Goal: Task Accomplishment & Management: Manage account settings

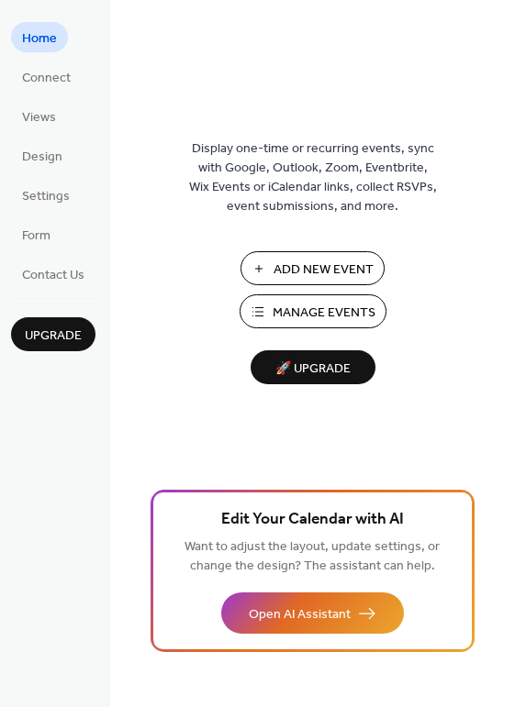
click at [283, 308] on span "Manage Events" at bounding box center [323, 313] width 103 height 19
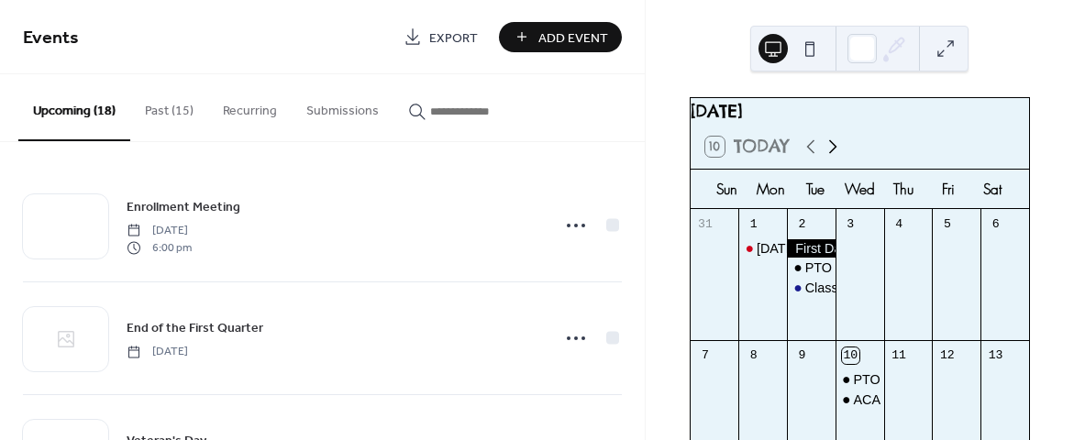
click at [833, 155] on icon at bounding box center [833, 147] width 22 height 22
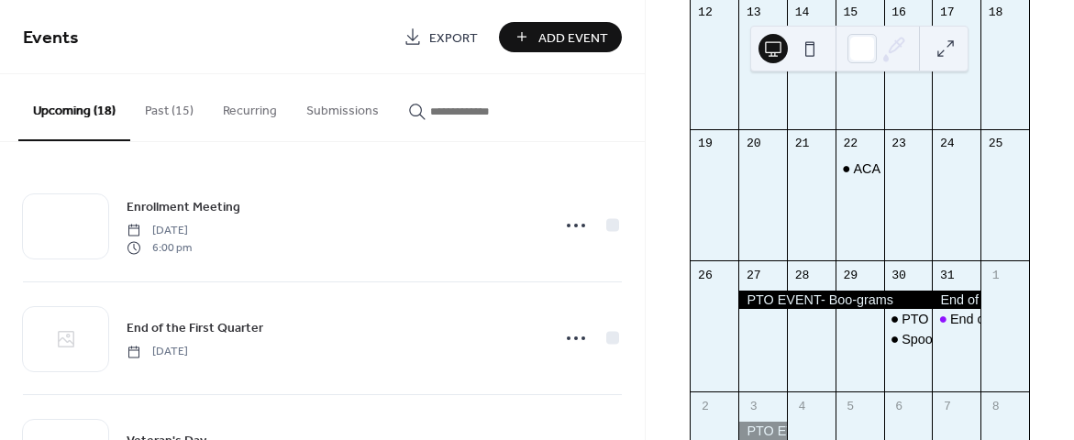
scroll to position [517, 0]
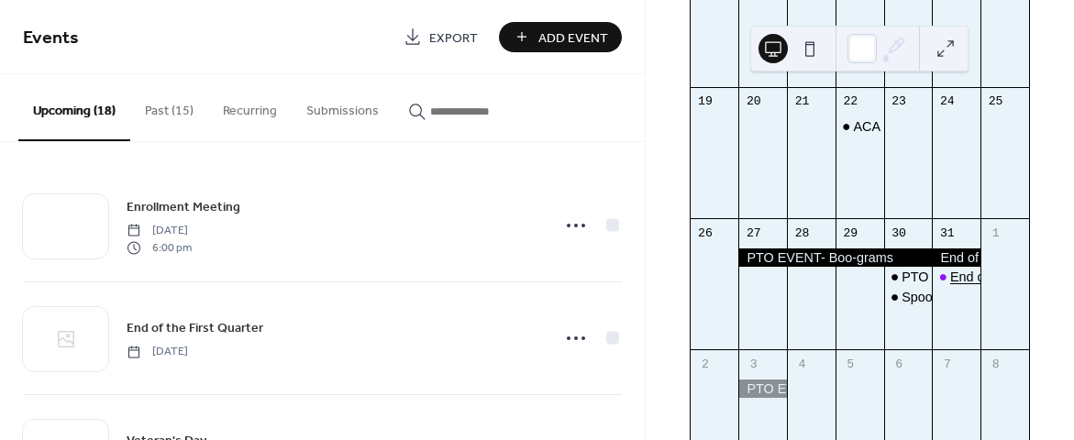
click at [951, 286] on div "End of the First Quarter" at bounding box center [1019, 277] width 138 height 18
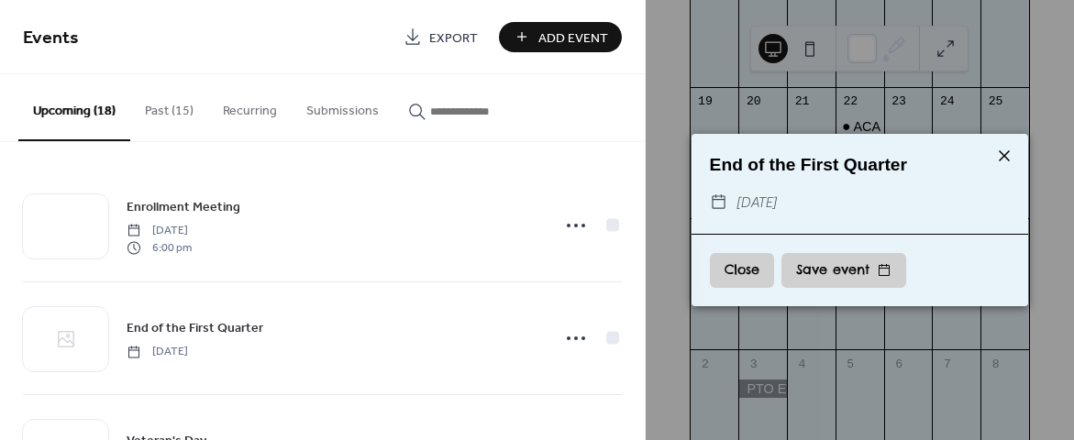
click at [1001, 155] on icon at bounding box center [1005, 156] width 22 height 22
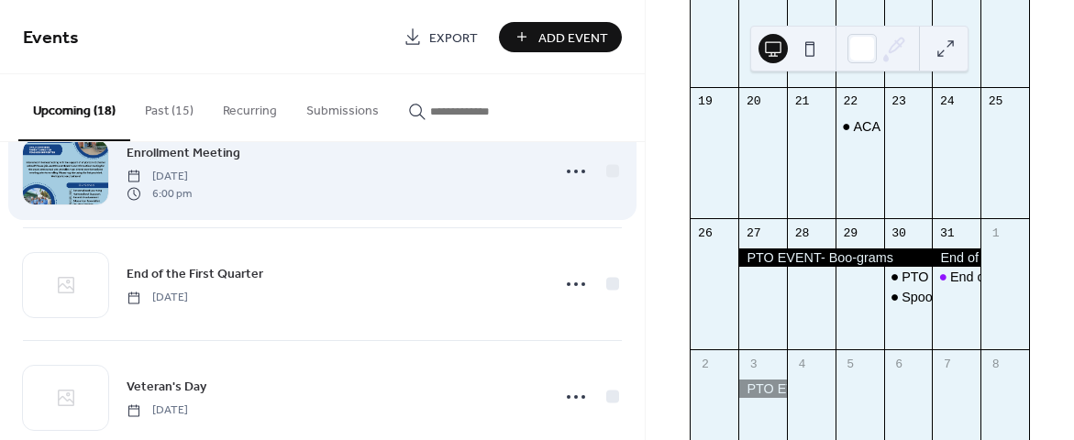
scroll to position [68, 0]
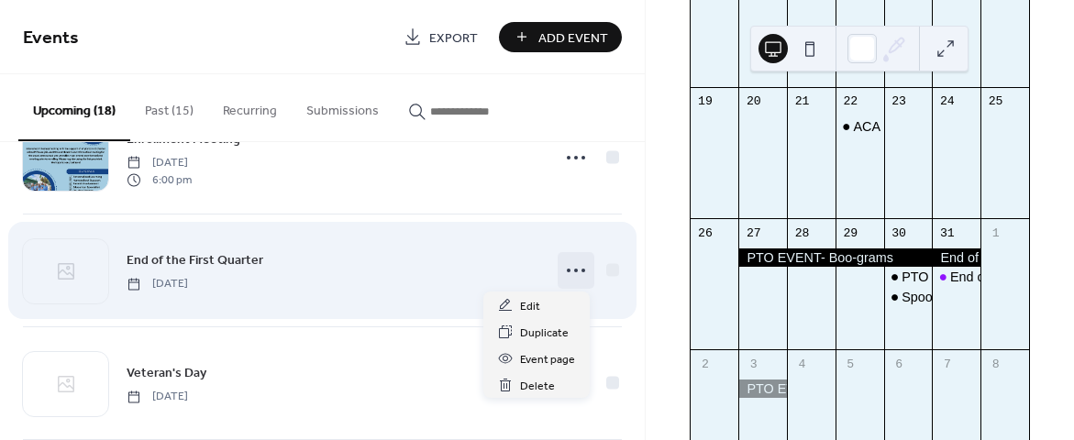
click at [568, 278] on icon at bounding box center [575, 270] width 29 height 29
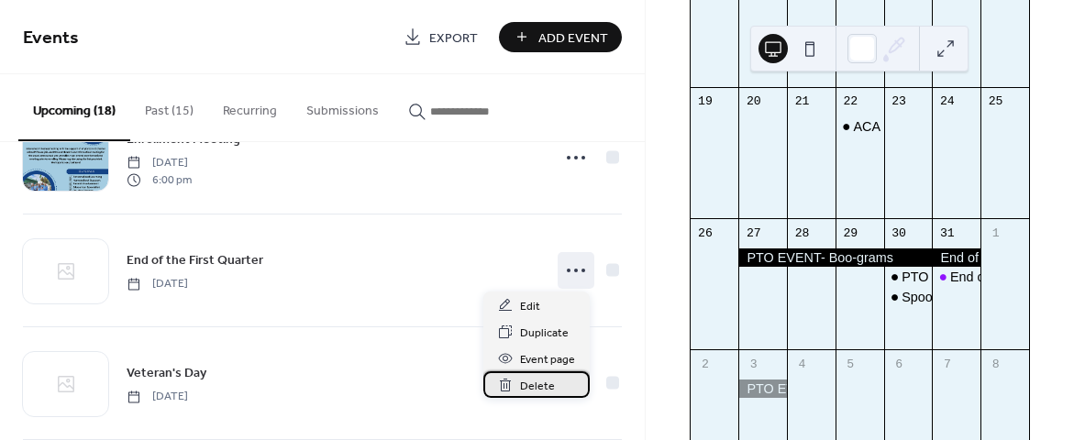
click at [539, 383] on span "Delete" at bounding box center [537, 386] width 35 height 19
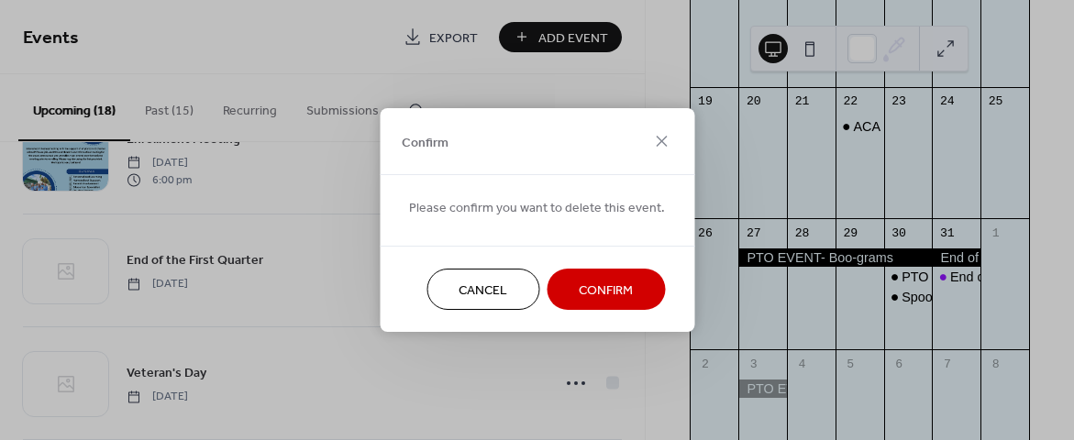
click at [588, 282] on span "Confirm" at bounding box center [606, 291] width 54 height 19
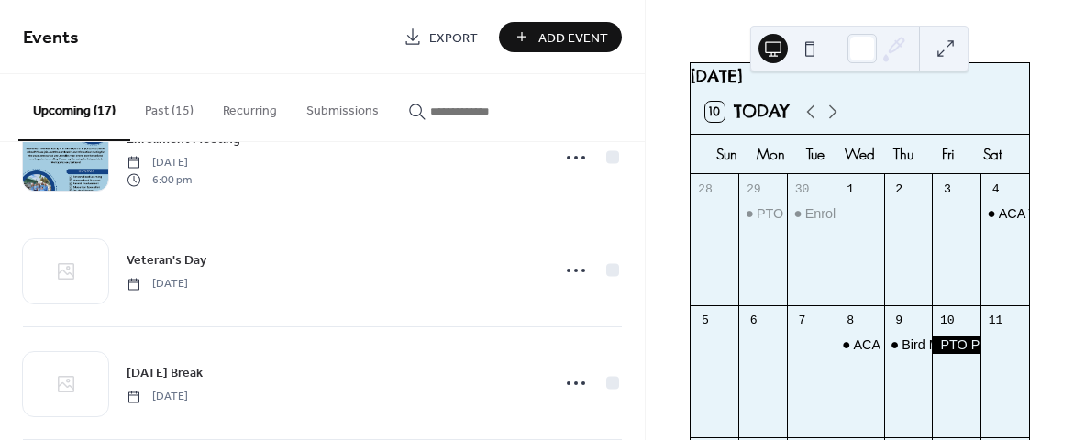
scroll to position [26, 0]
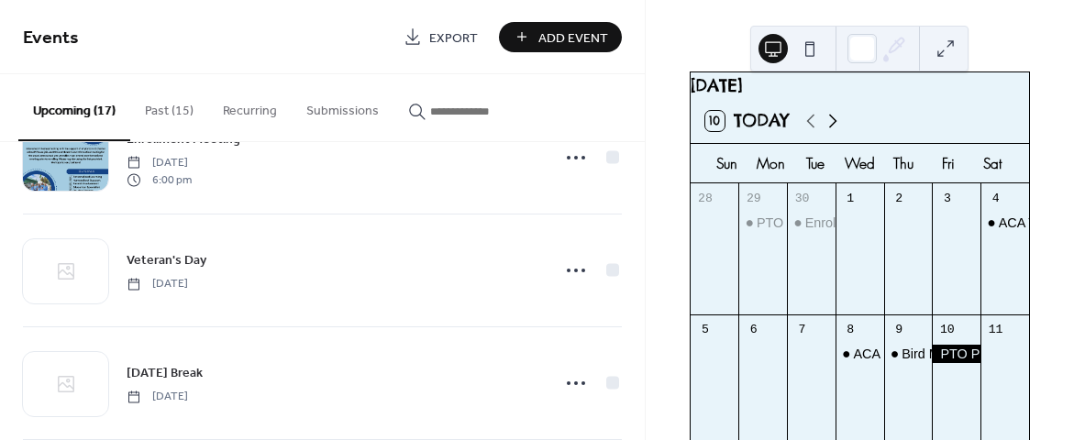
click at [835, 128] on icon at bounding box center [833, 121] width 8 height 14
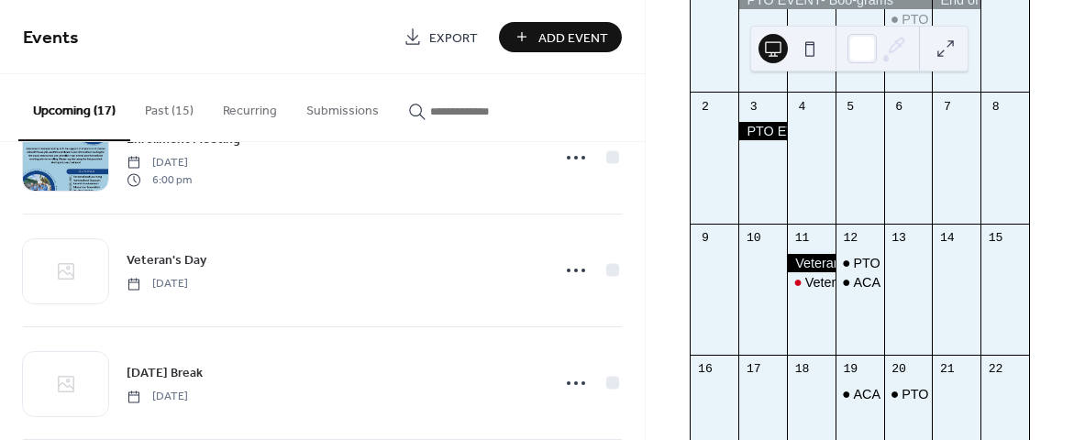
scroll to position [252, 0]
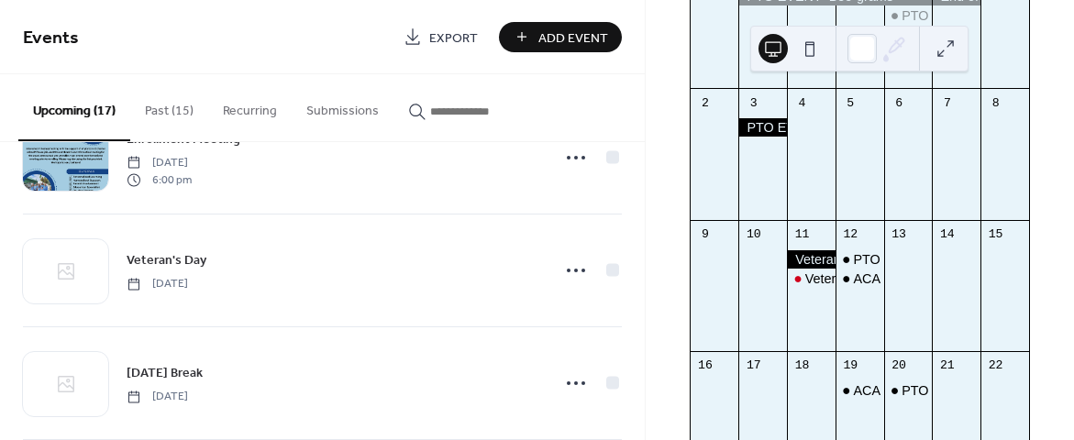
click at [770, 137] on div at bounding box center [763, 127] width 49 height 18
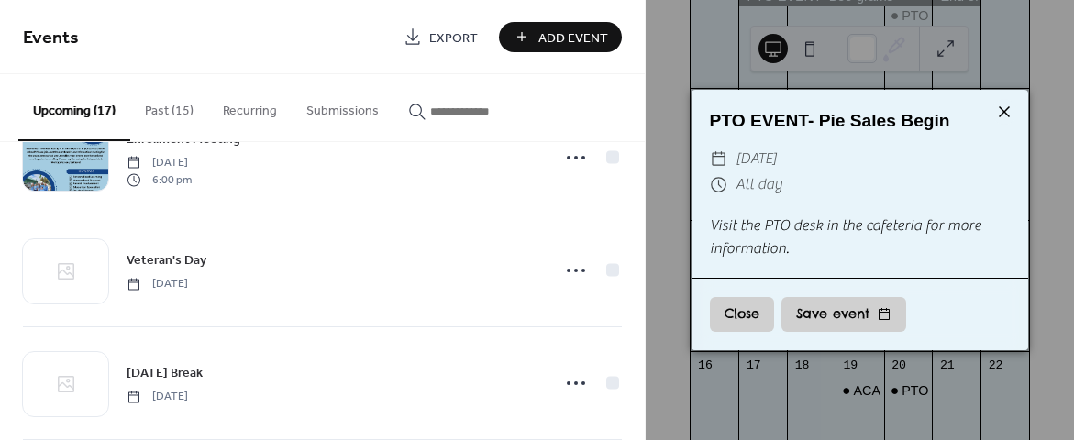
click at [1006, 106] on icon at bounding box center [1005, 112] width 22 height 22
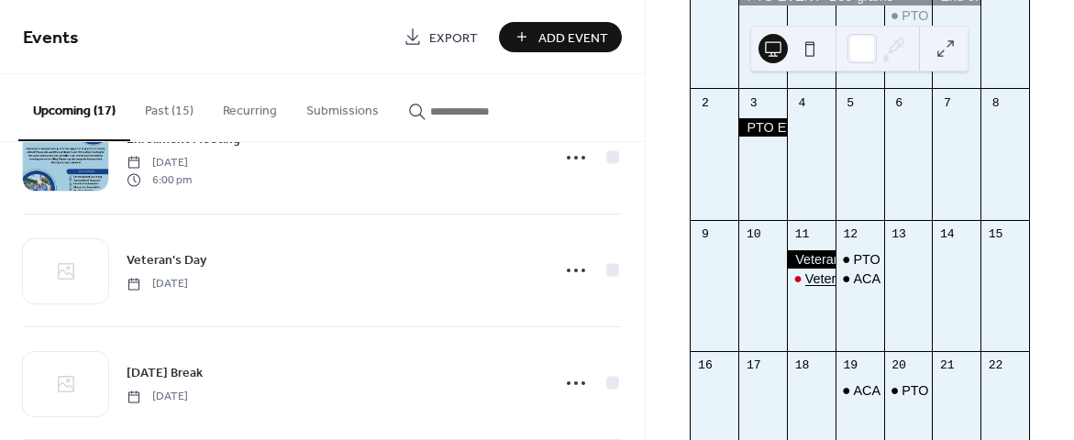
click at [821, 288] on div "Veteran's Day" at bounding box center [847, 279] width 82 height 18
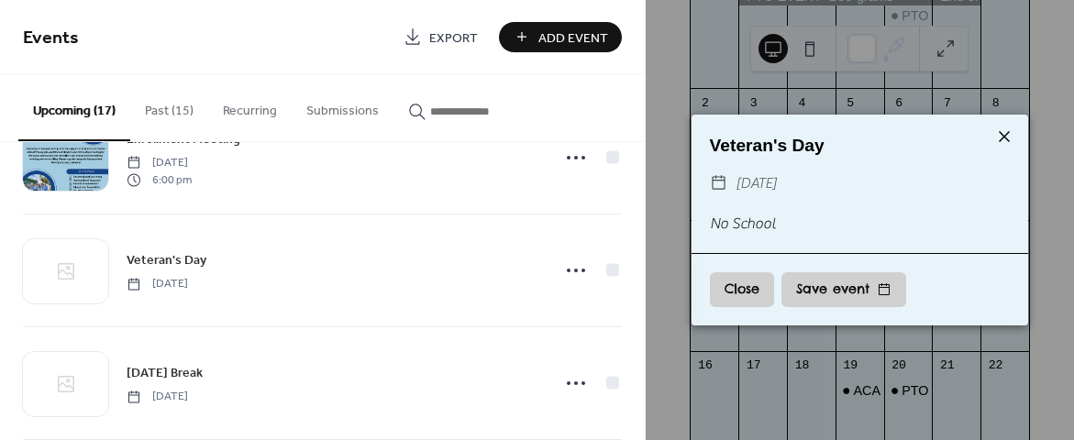
click at [1005, 133] on icon at bounding box center [1005, 137] width 22 height 22
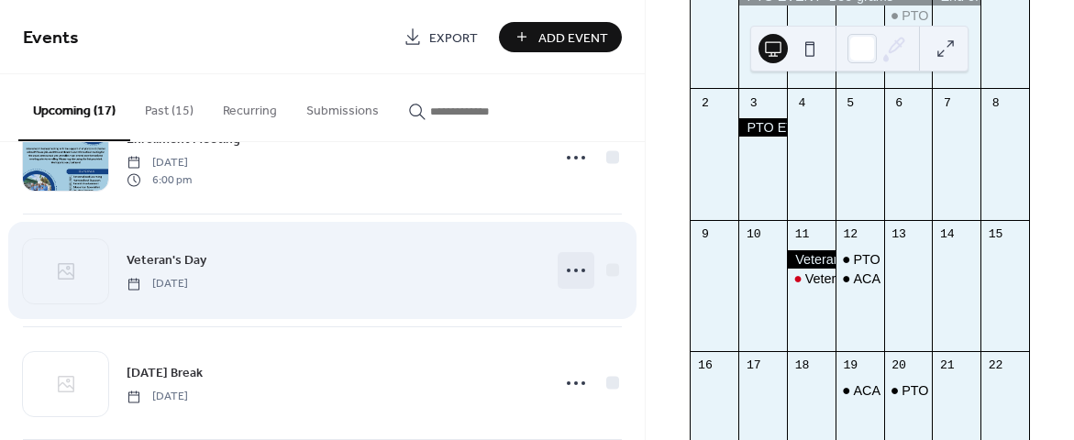
click at [574, 276] on icon at bounding box center [575, 270] width 29 height 29
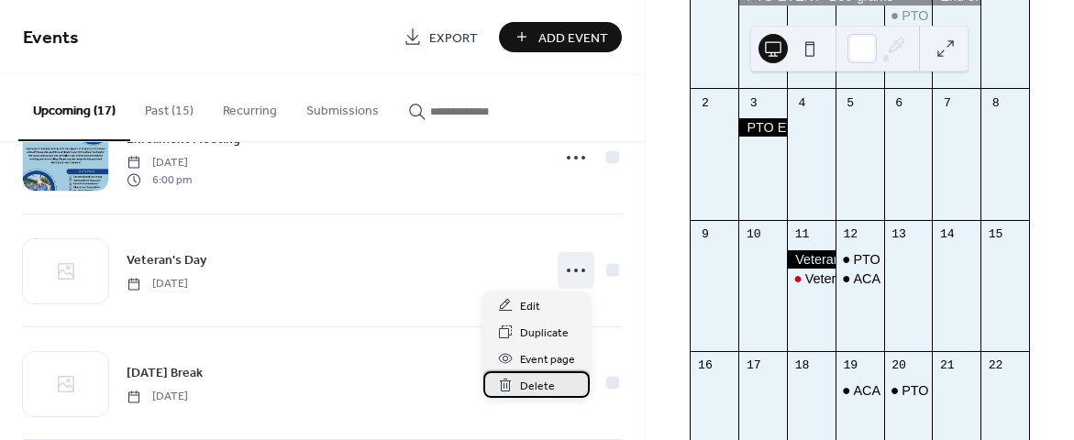
click at [539, 386] on span "Delete" at bounding box center [537, 386] width 35 height 19
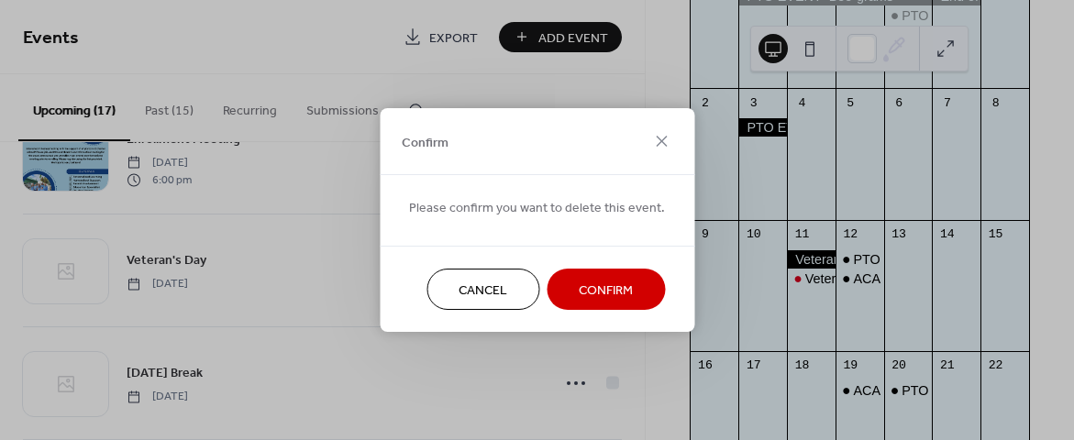
click at [580, 301] on span "Confirm" at bounding box center [606, 291] width 54 height 19
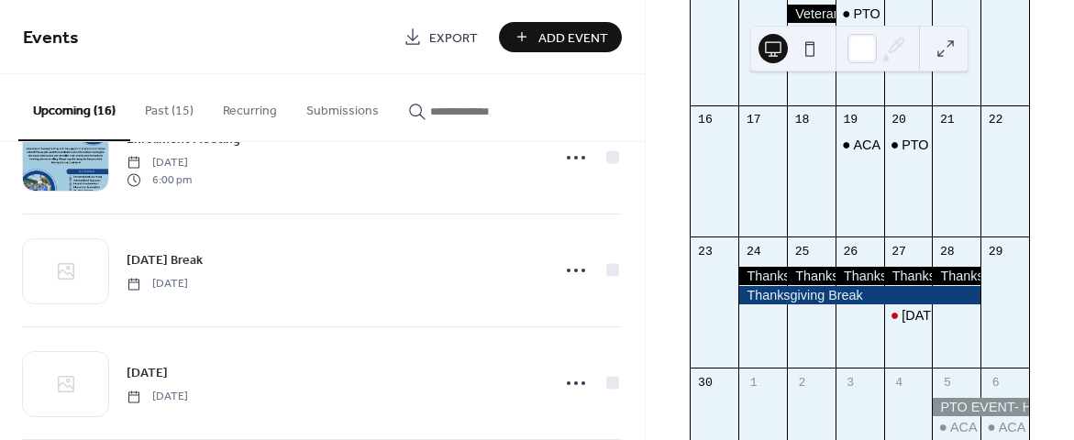
scroll to position [507, 0]
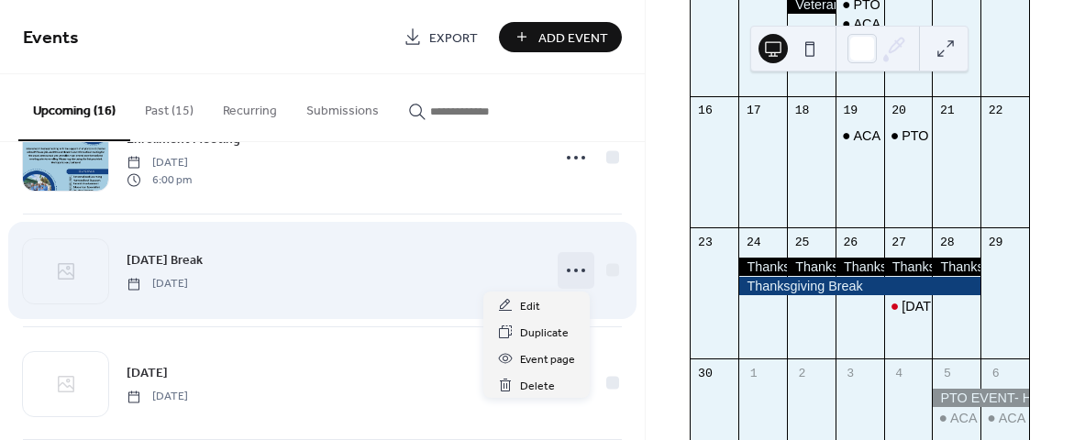
click at [572, 270] on icon at bounding box center [575, 270] width 29 height 29
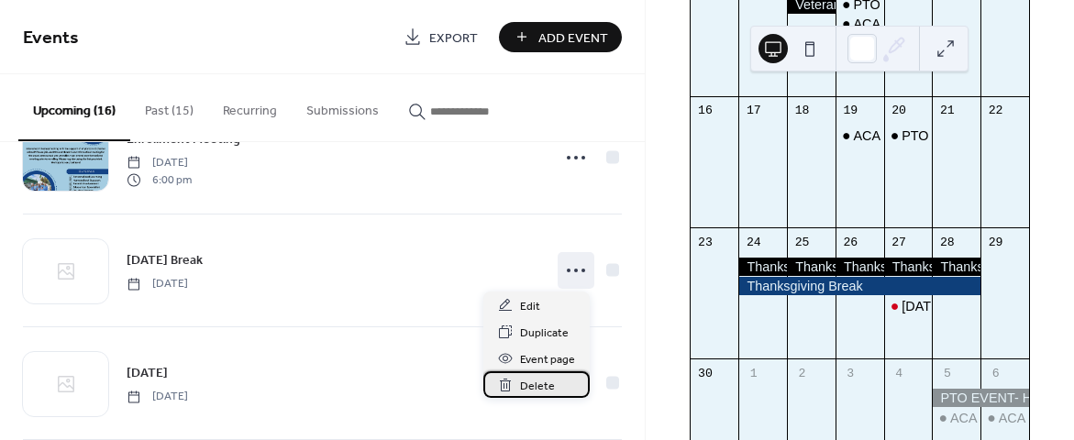
click at [532, 389] on span "Delete" at bounding box center [537, 386] width 35 height 19
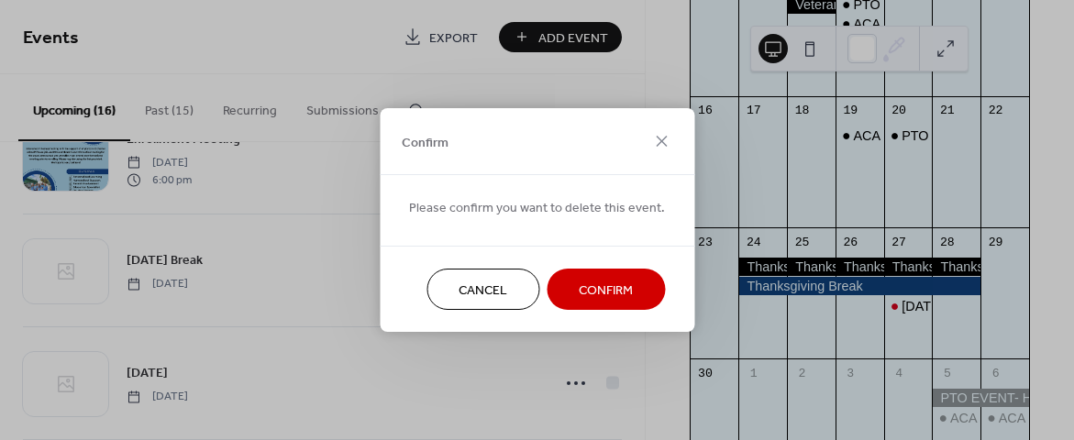
click at [596, 288] on span "Confirm" at bounding box center [606, 291] width 54 height 19
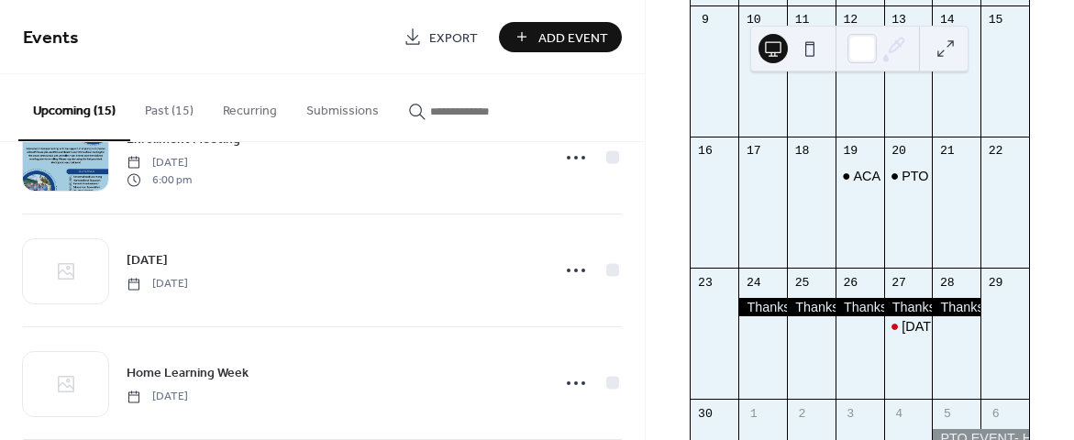
scroll to position [397, 0]
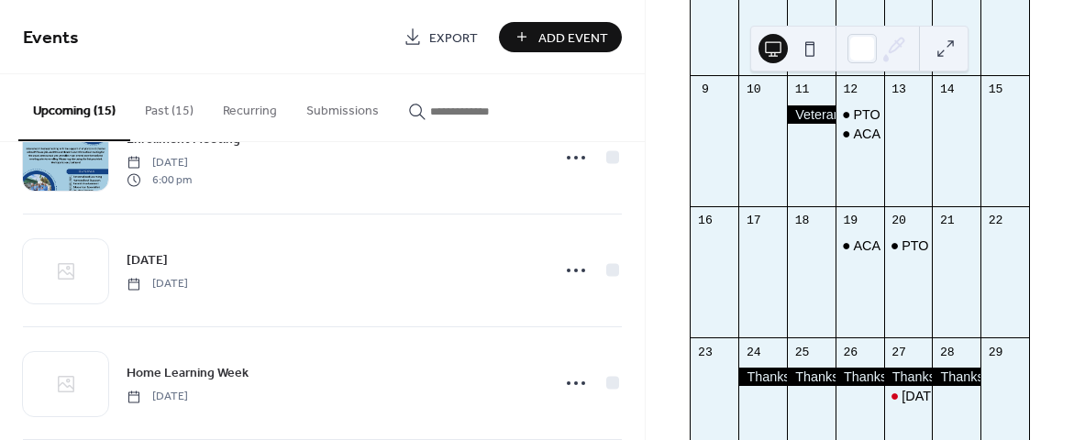
click at [1037, 139] on div "November 2025 10 Today Sun Mon Tue Wed Thu Fri Sat 26 27 28 29 30 PTO EVENT - T…" at bounding box center [860, 158] width 370 height 916
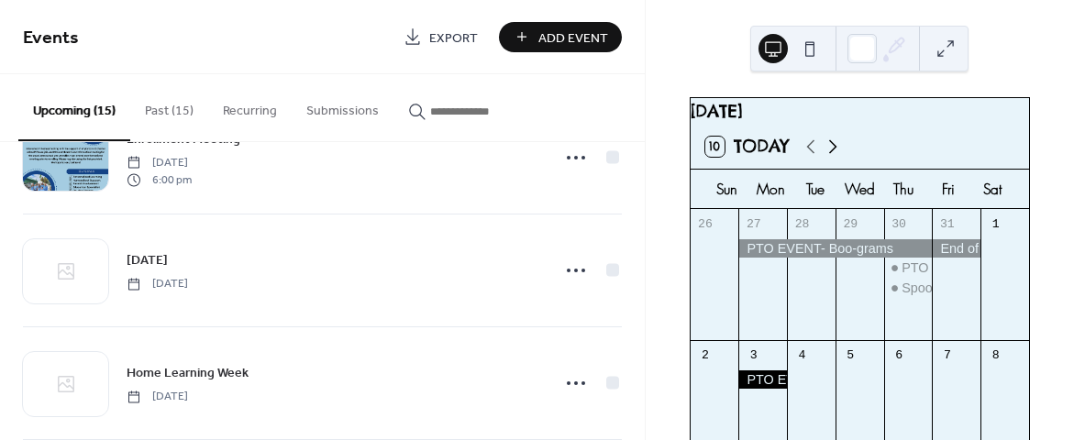
click at [839, 158] on icon at bounding box center [833, 147] width 22 height 22
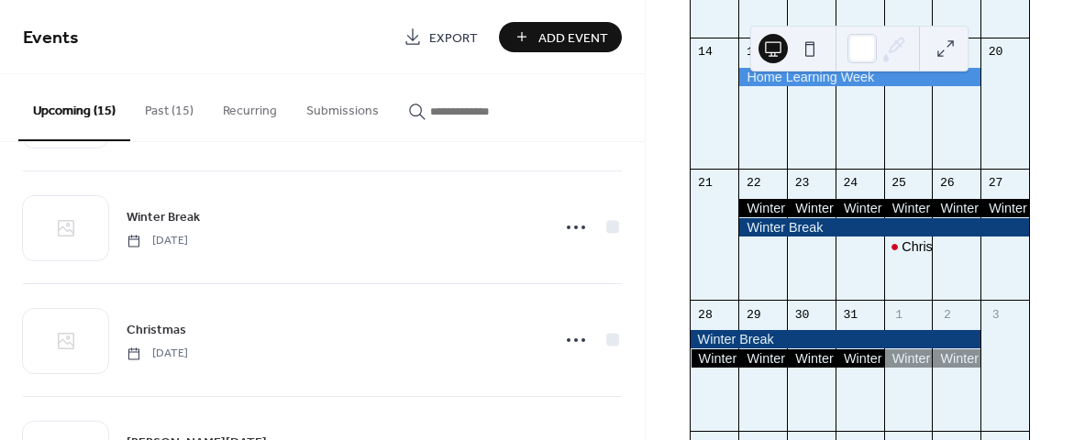
scroll to position [336, 0]
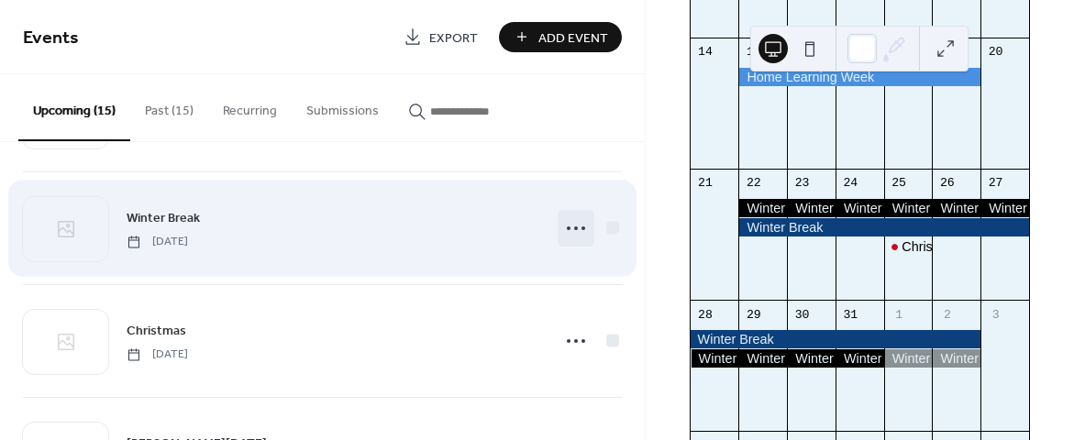
click at [575, 224] on icon at bounding box center [575, 228] width 29 height 29
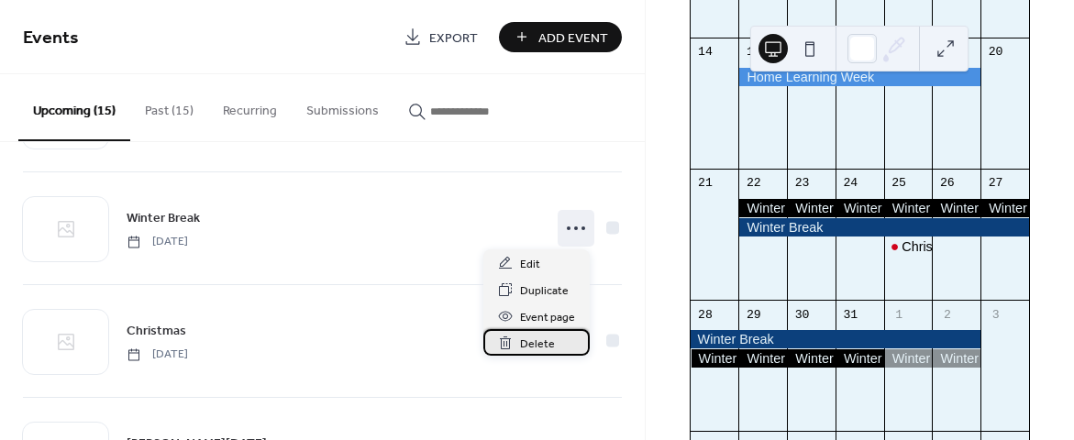
click at [545, 348] on span "Delete" at bounding box center [537, 344] width 35 height 19
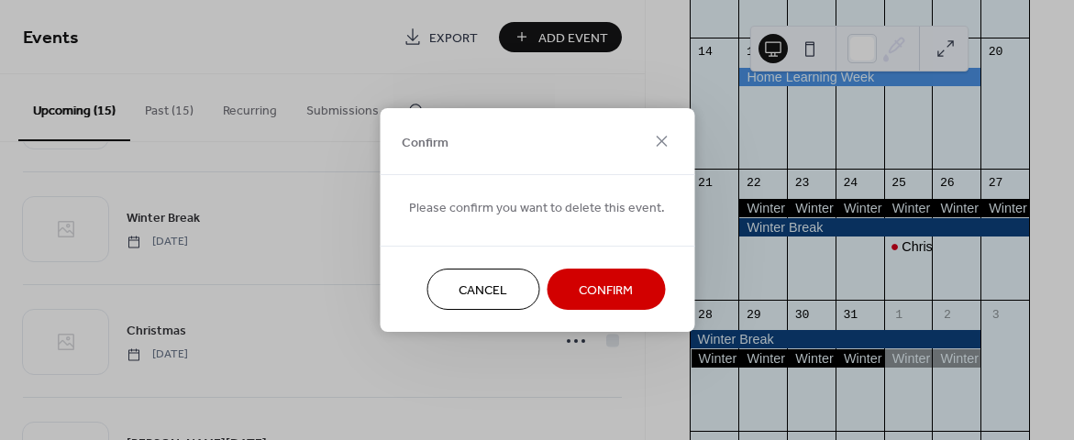
click at [604, 283] on span "Confirm" at bounding box center [606, 291] width 54 height 19
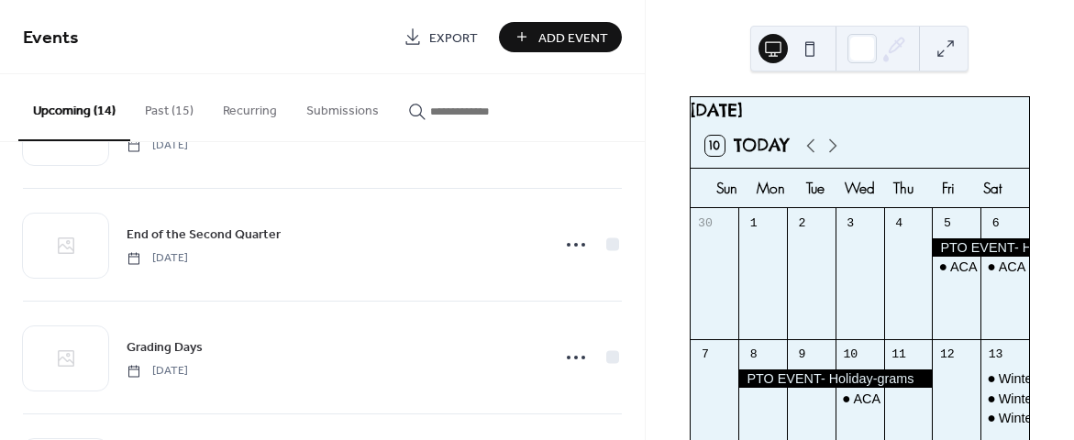
scroll to position [0, 0]
click at [832, 155] on icon at bounding box center [833, 147] width 22 height 22
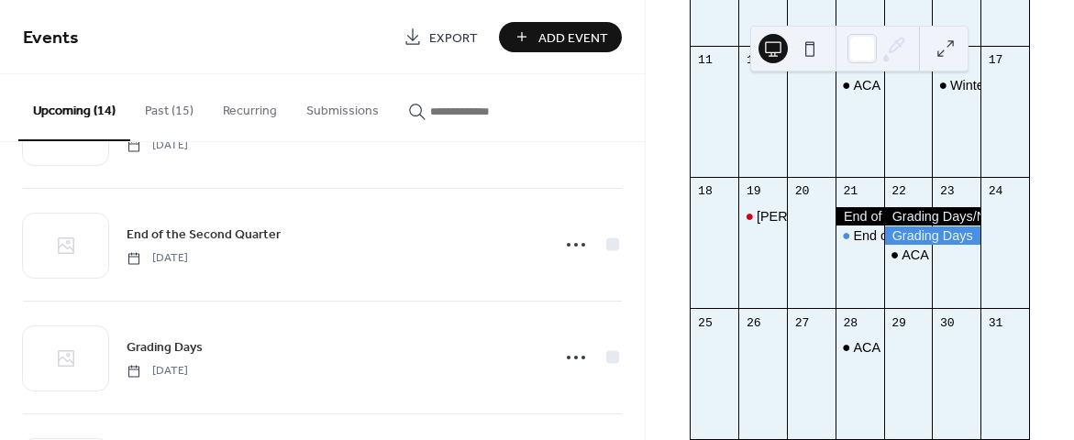
scroll to position [438, 0]
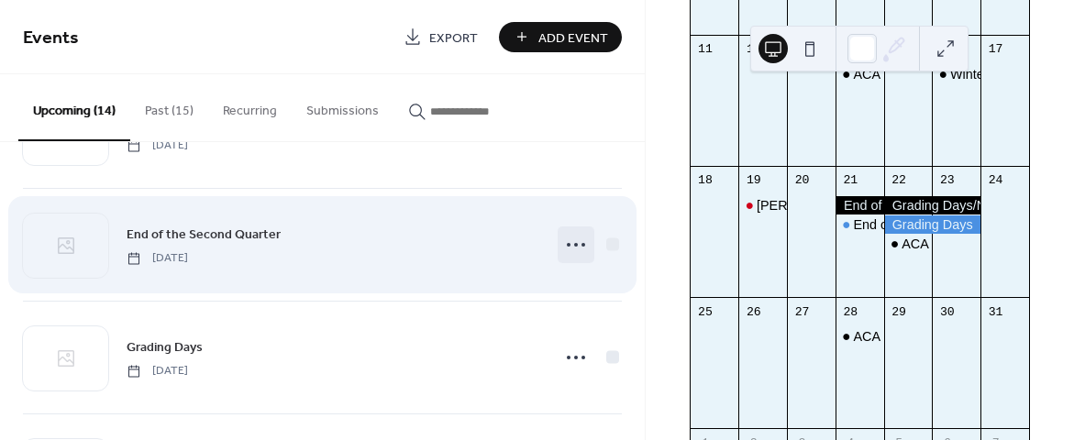
click at [576, 251] on icon at bounding box center [575, 244] width 29 height 29
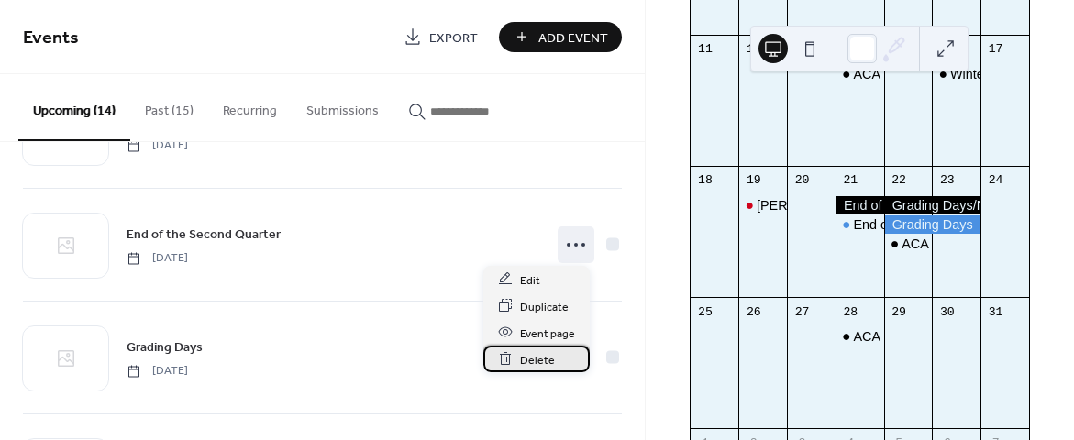
click at [552, 361] on div "Delete" at bounding box center [537, 359] width 106 height 27
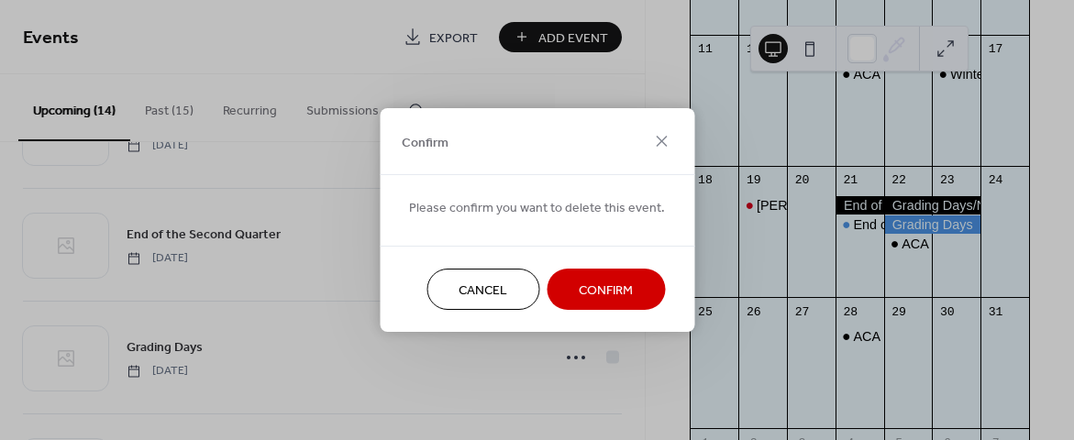
click at [606, 291] on span "Confirm" at bounding box center [606, 291] width 54 height 19
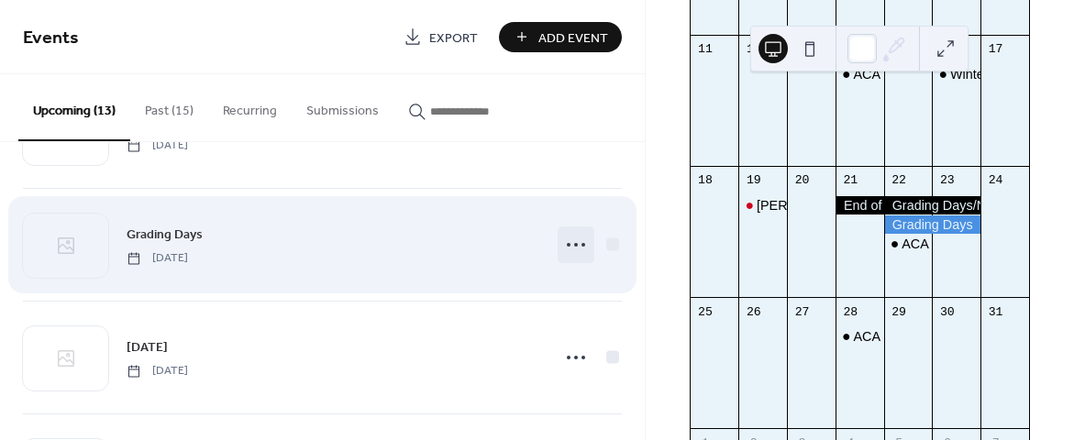
click at [571, 247] on icon at bounding box center [575, 244] width 29 height 29
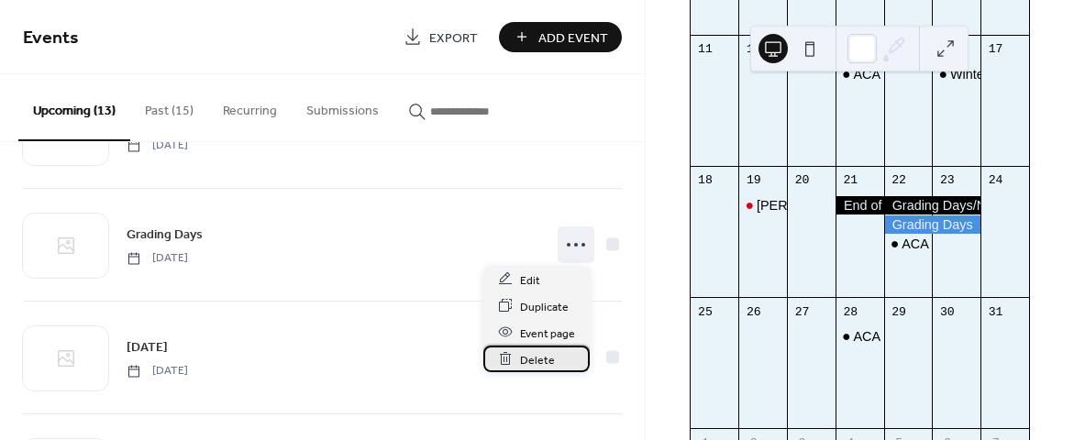
click at [545, 356] on span "Delete" at bounding box center [537, 359] width 35 height 19
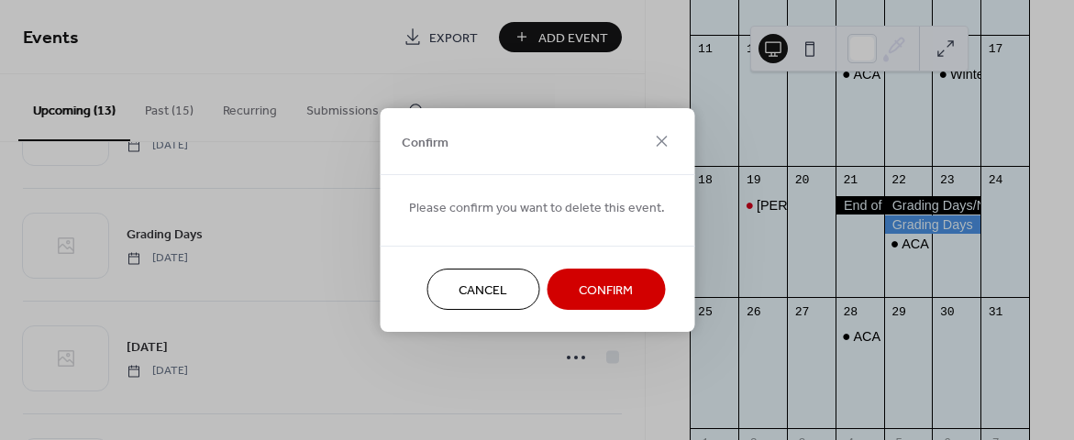
click at [595, 298] on span "Confirm" at bounding box center [606, 291] width 54 height 19
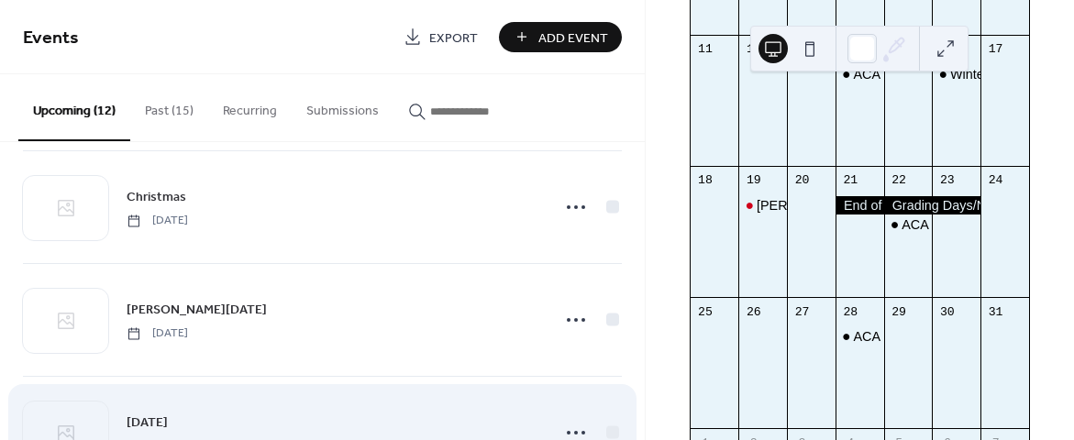
scroll to position [354, 0]
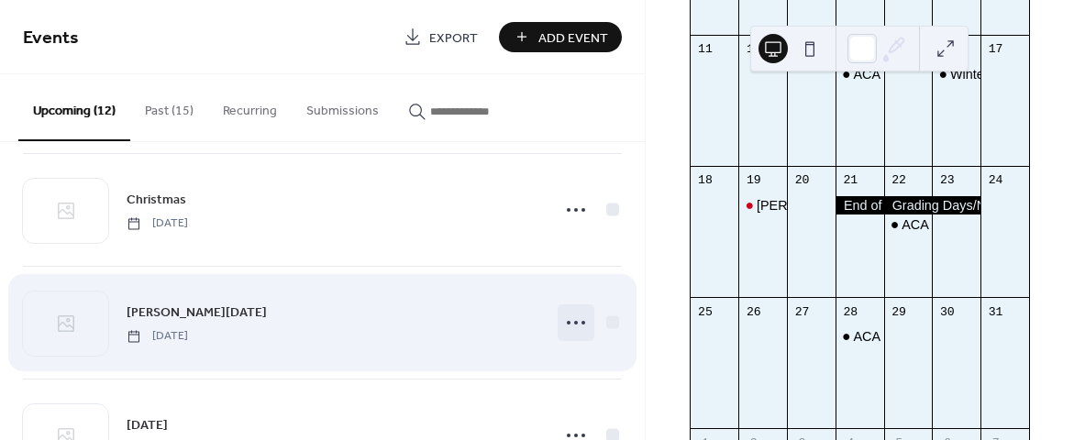
click at [567, 319] on icon at bounding box center [575, 322] width 29 height 29
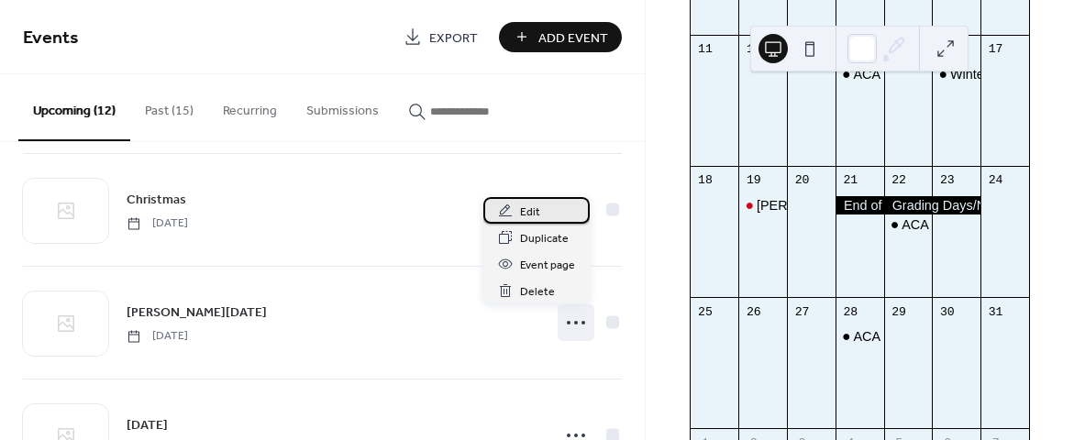
click at [554, 216] on div "Edit" at bounding box center [537, 210] width 106 height 27
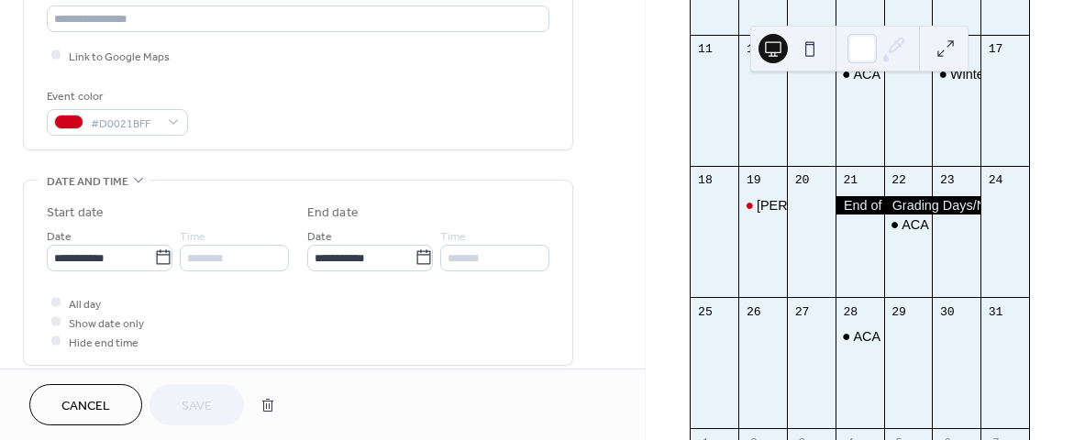
scroll to position [420, 0]
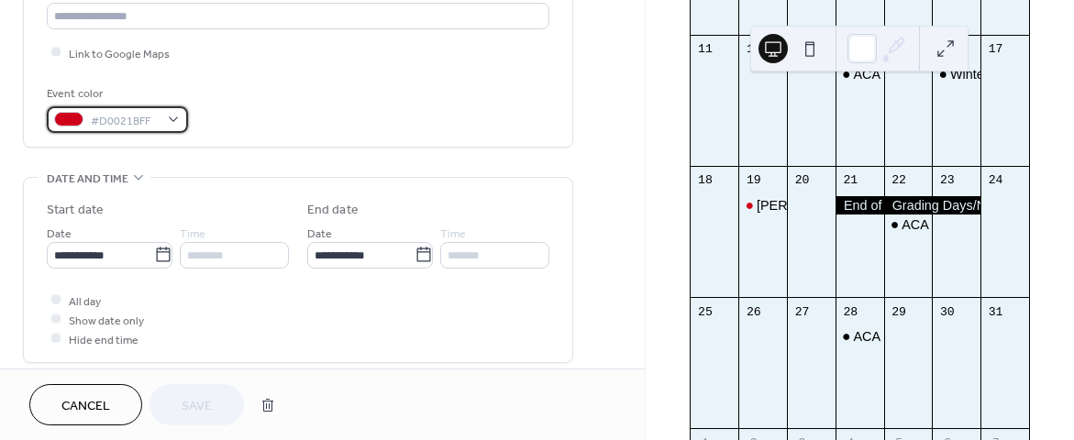
click at [174, 123] on div "#D0021BFF" at bounding box center [117, 119] width 141 height 27
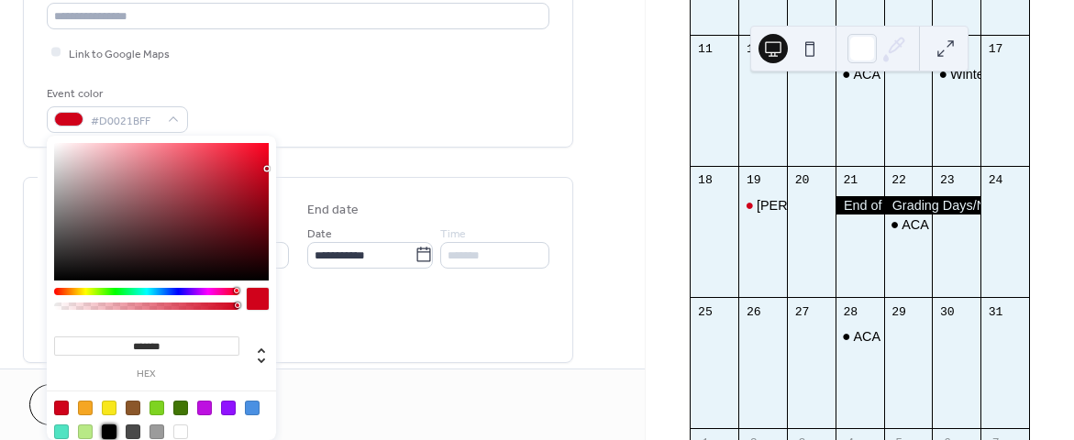
click at [110, 431] on div at bounding box center [109, 432] width 15 height 15
type input "*******"
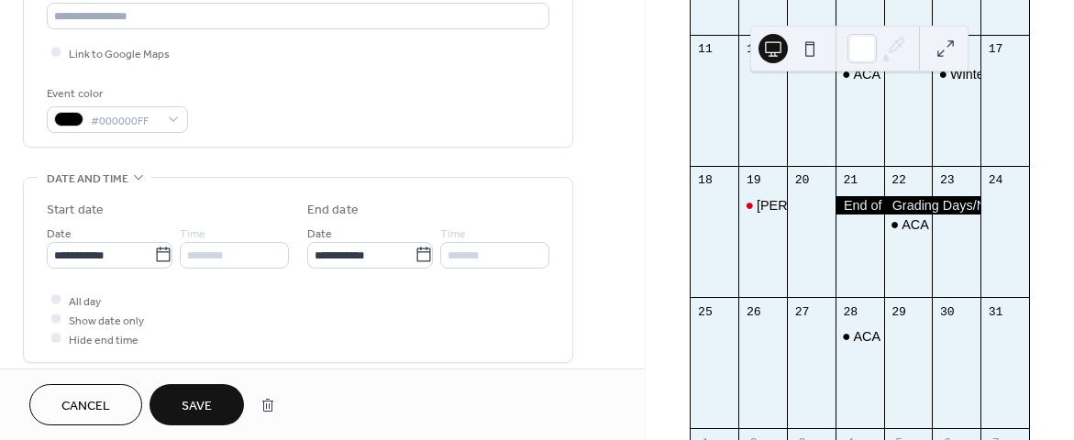
click at [619, 309] on div "**********" at bounding box center [322, 352] width 645 height 1340
click at [198, 398] on span "Save" at bounding box center [197, 406] width 30 height 19
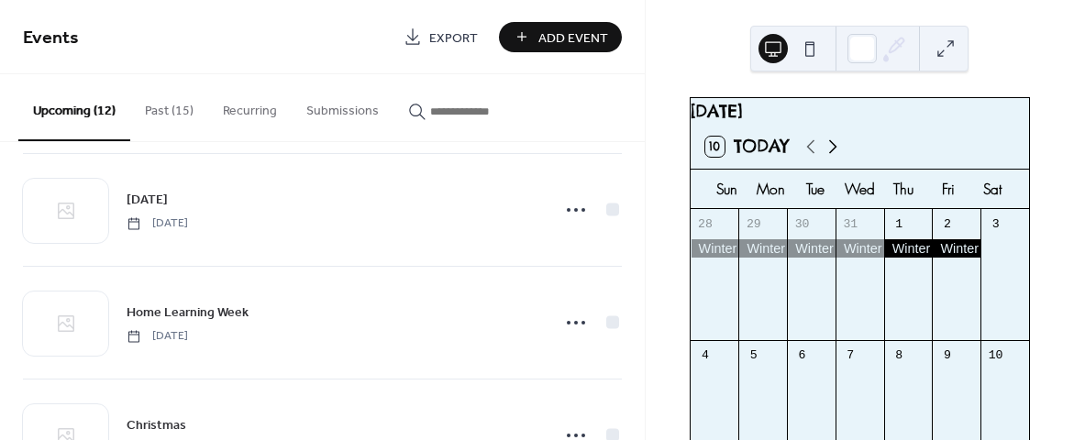
click at [826, 158] on icon at bounding box center [833, 147] width 22 height 22
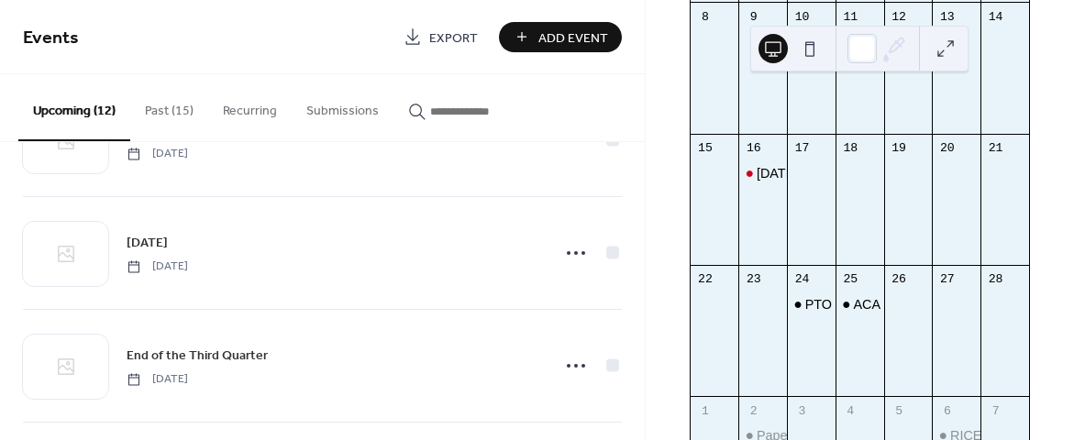
scroll to position [541, 0]
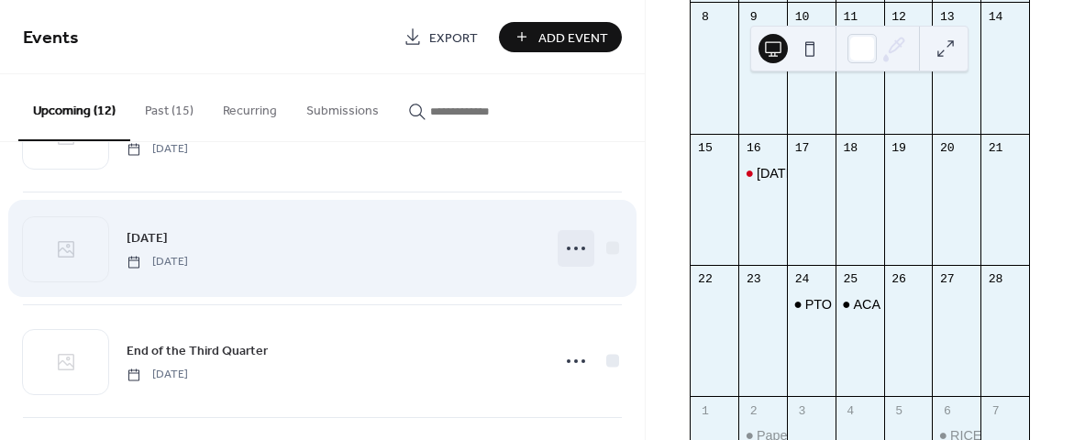
click at [574, 249] on icon at bounding box center [575, 248] width 29 height 29
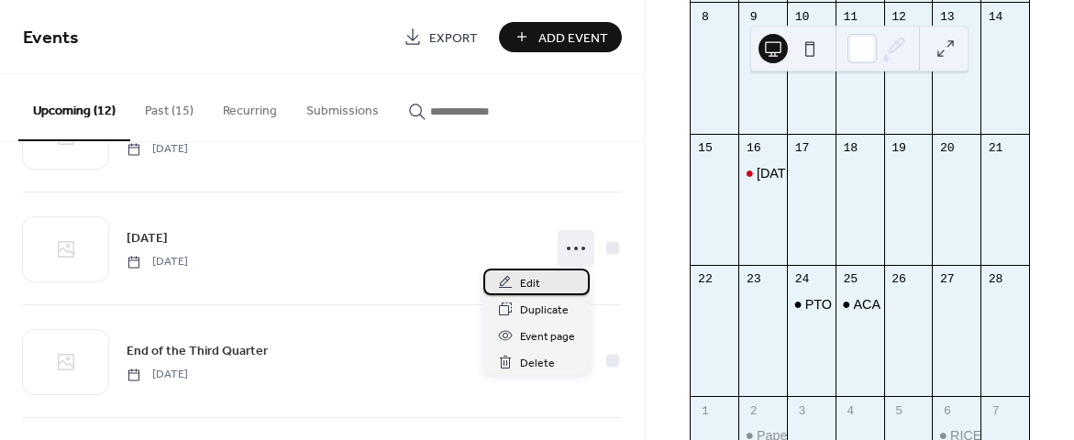
click at [558, 280] on div "Edit" at bounding box center [537, 282] width 106 height 27
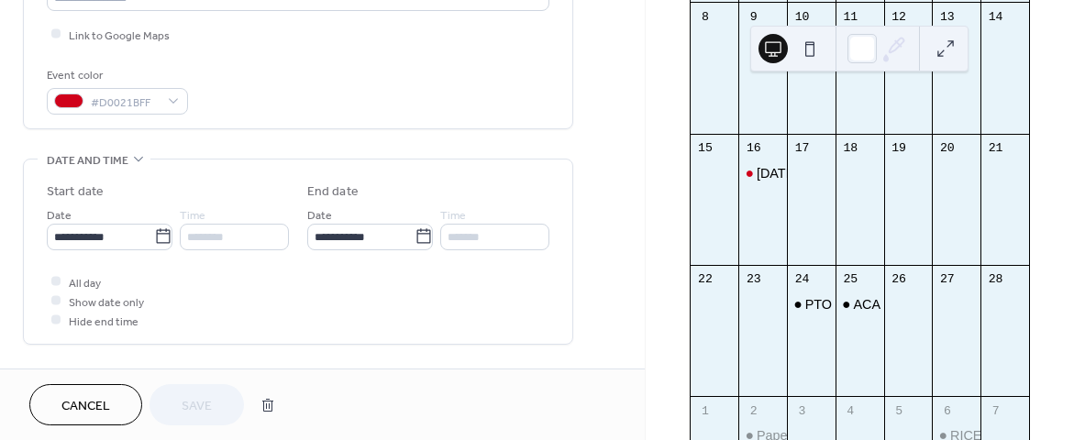
scroll to position [453, 0]
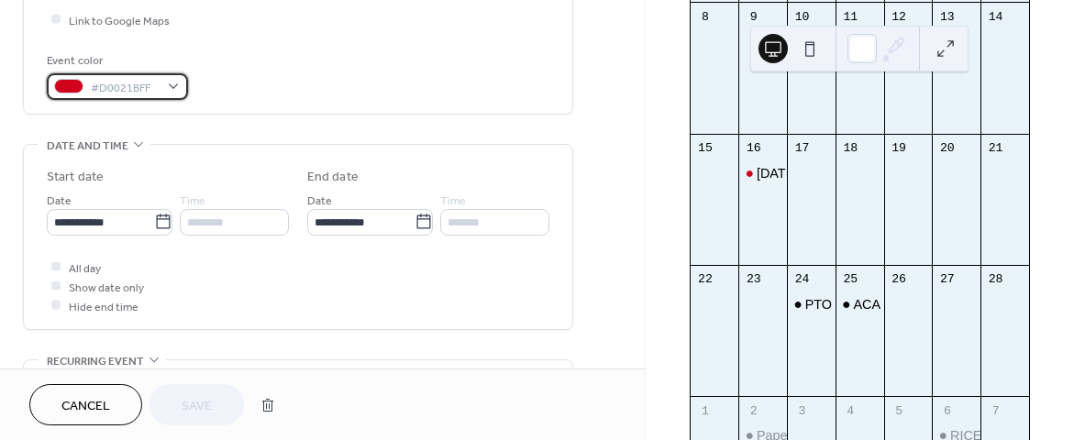
click at [117, 87] on span "#D0021BFF" at bounding box center [125, 87] width 68 height 19
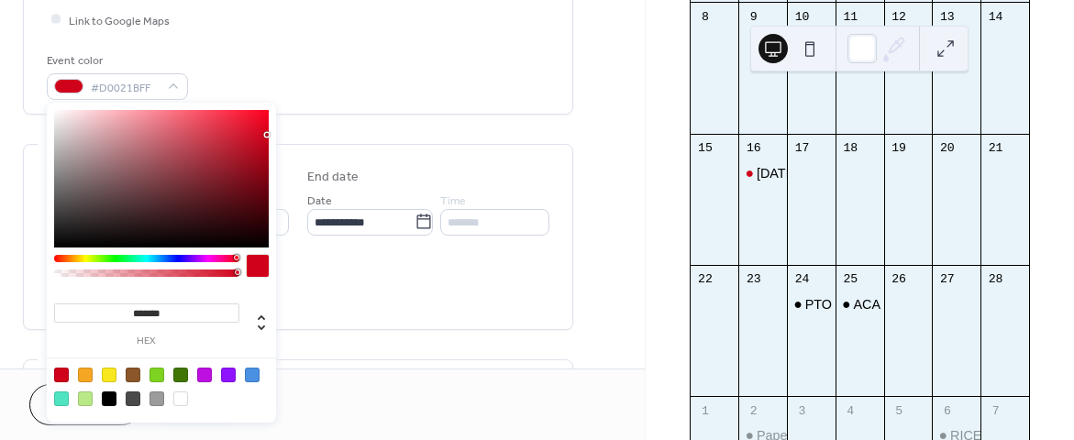
click at [108, 398] on div at bounding box center [109, 399] width 15 height 15
type input "*******"
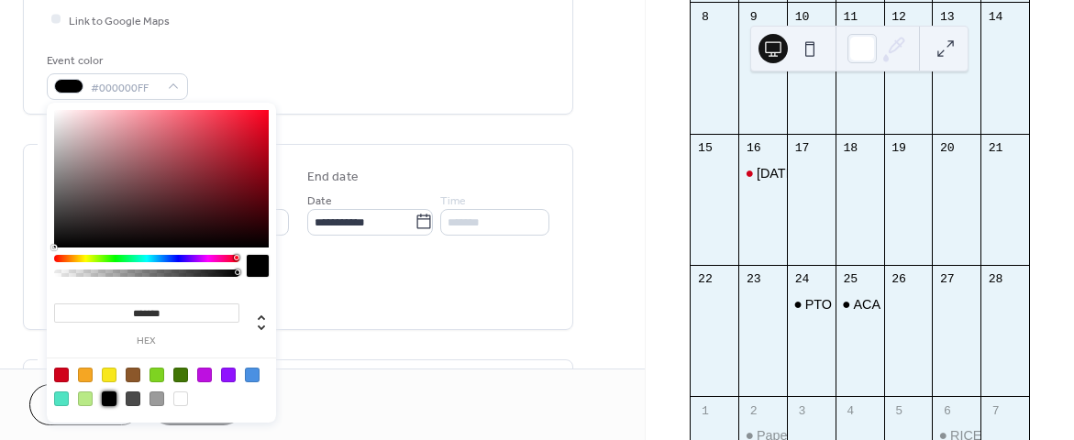
click at [367, 360] on div "Recurring event Do not repeat •••" at bounding box center [298, 392] width 550 height 65
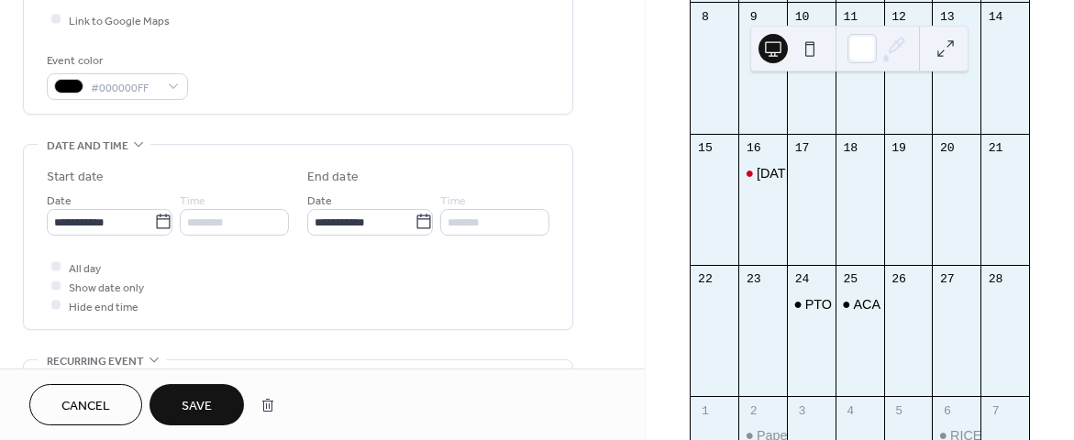
click at [208, 404] on span "Save" at bounding box center [197, 406] width 30 height 19
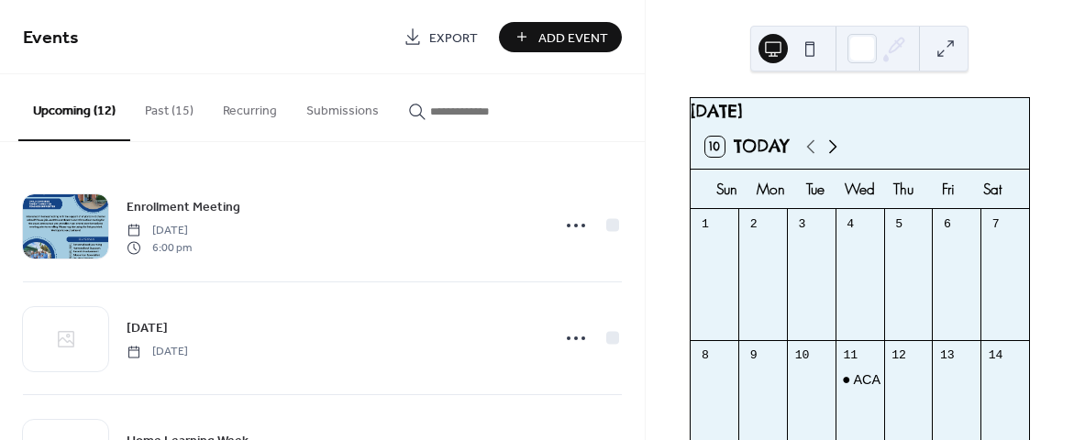
click at [835, 153] on icon at bounding box center [833, 146] width 8 height 14
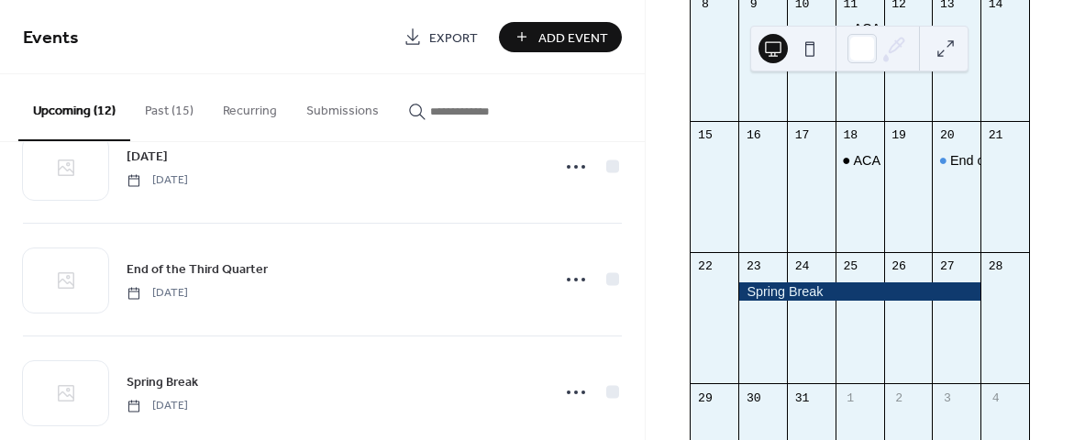
scroll to position [625, 0]
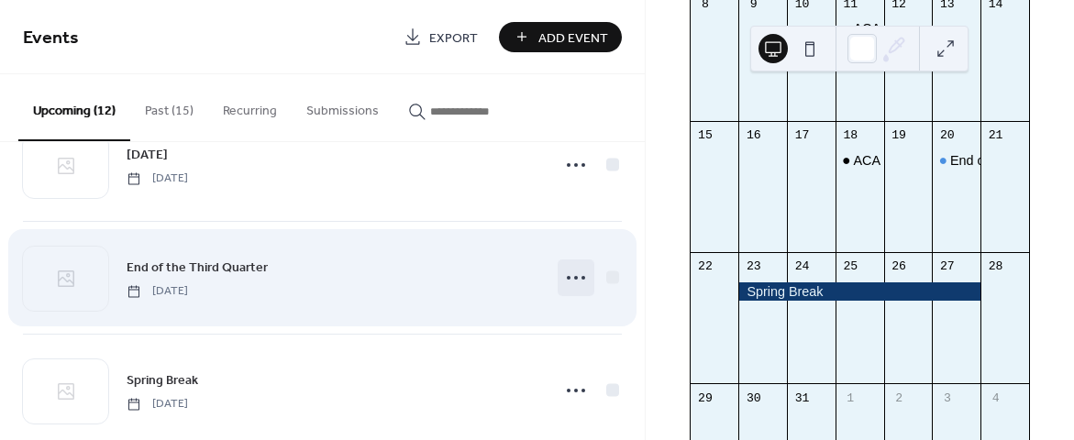
click at [579, 276] on icon at bounding box center [575, 277] width 29 height 29
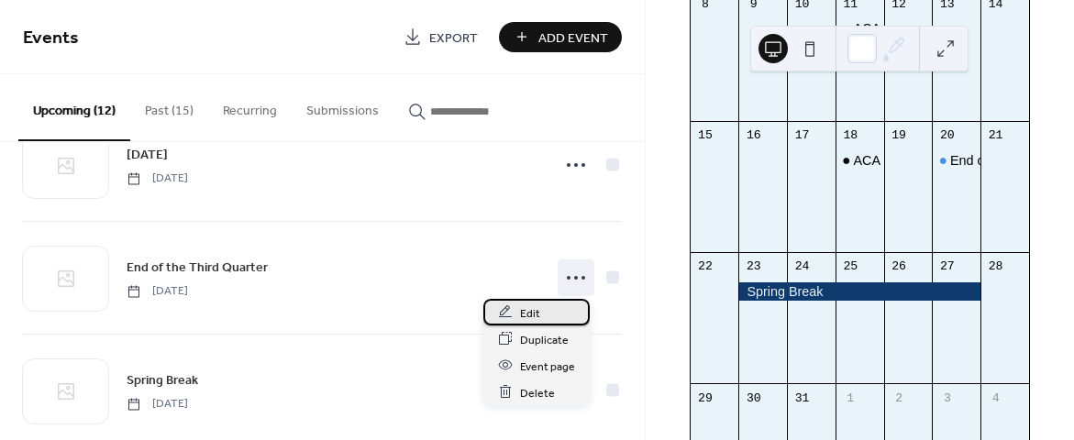
click at [555, 315] on div "Edit" at bounding box center [537, 312] width 106 height 27
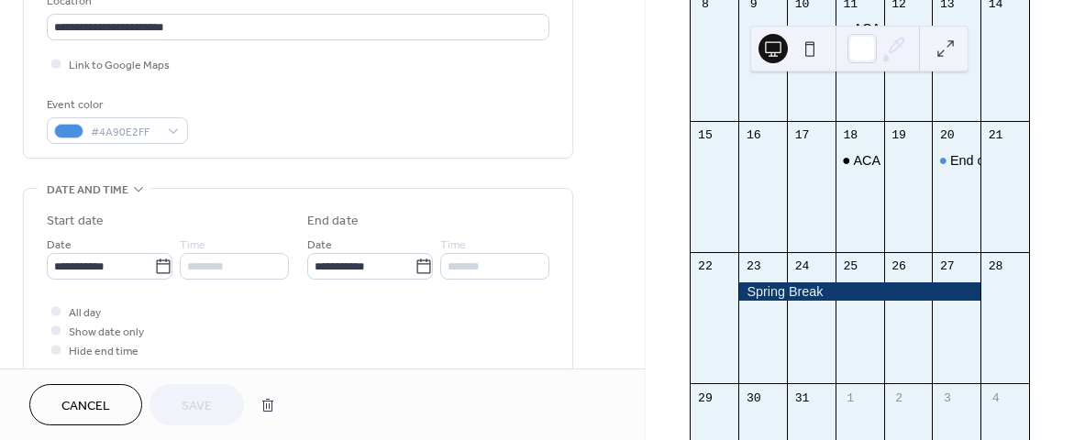
scroll to position [417, 0]
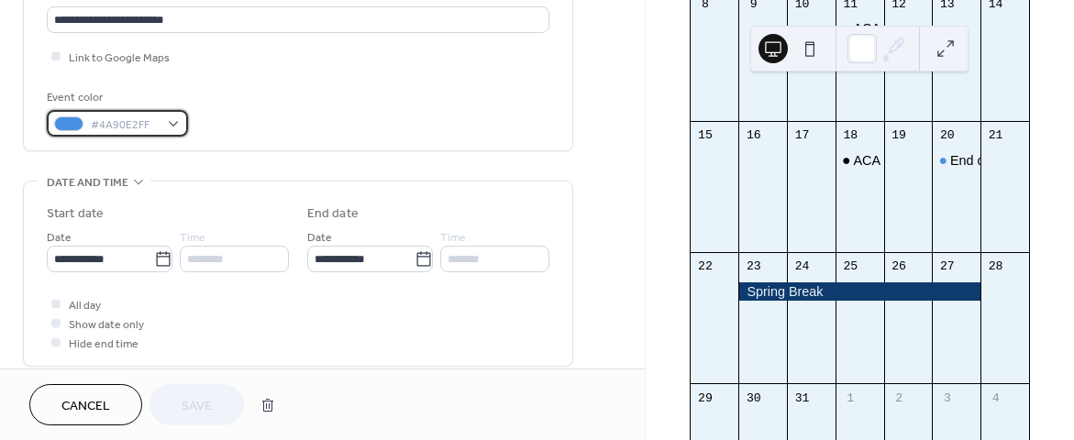
click at [139, 129] on span "#4A90E2FF" at bounding box center [125, 125] width 68 height 19
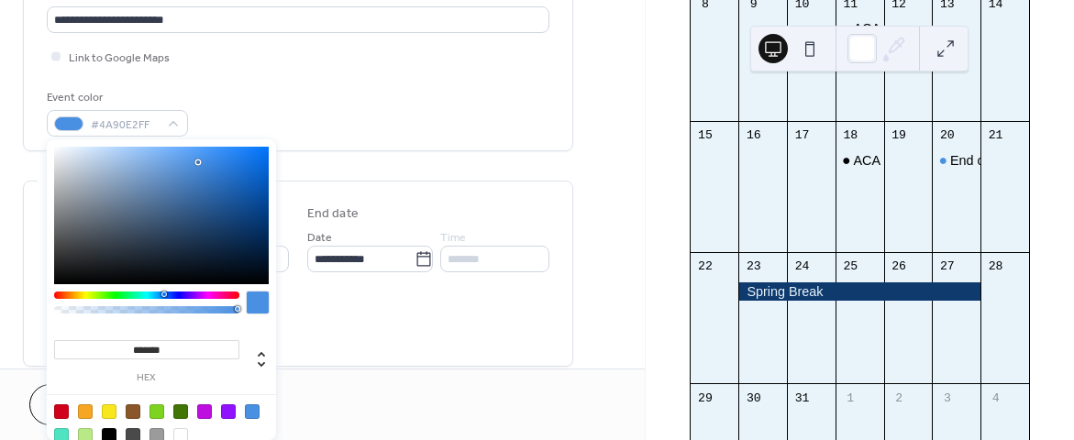
click at [107, 430] on div at bounding box center [109, 435] width 15 height 15
type input "*******"
click at [389, 362] on div "**********" at bounding box center [298, 274] width 503 height 184
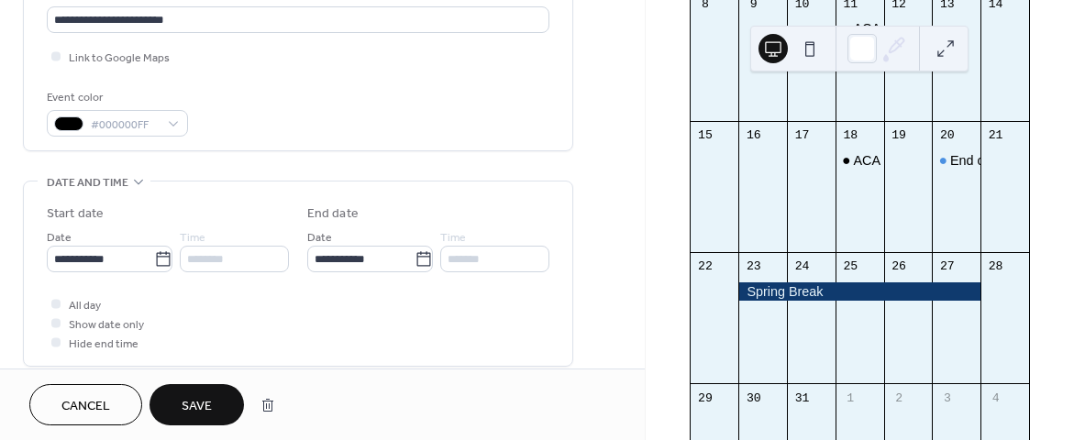
click at [202, 418] on button "Save" at bounding box center [197, 404] width 94 height 41
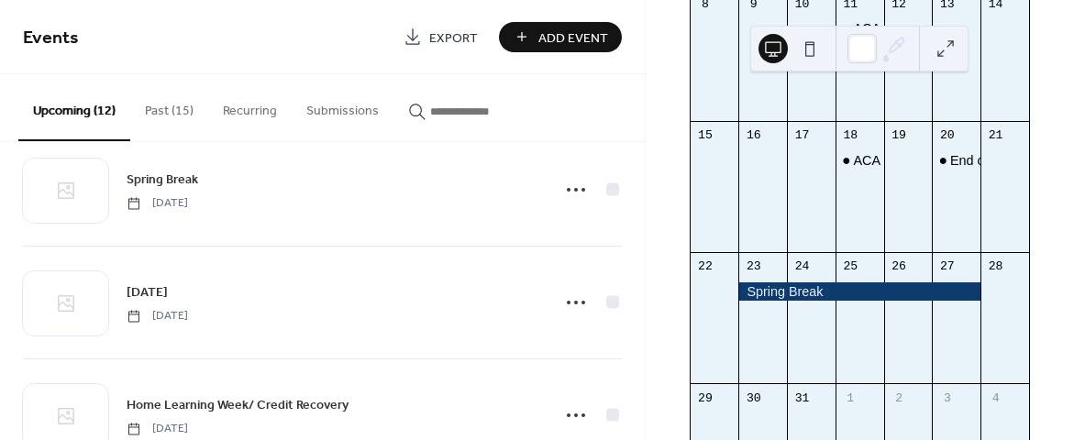
scroll to position [827, 0]
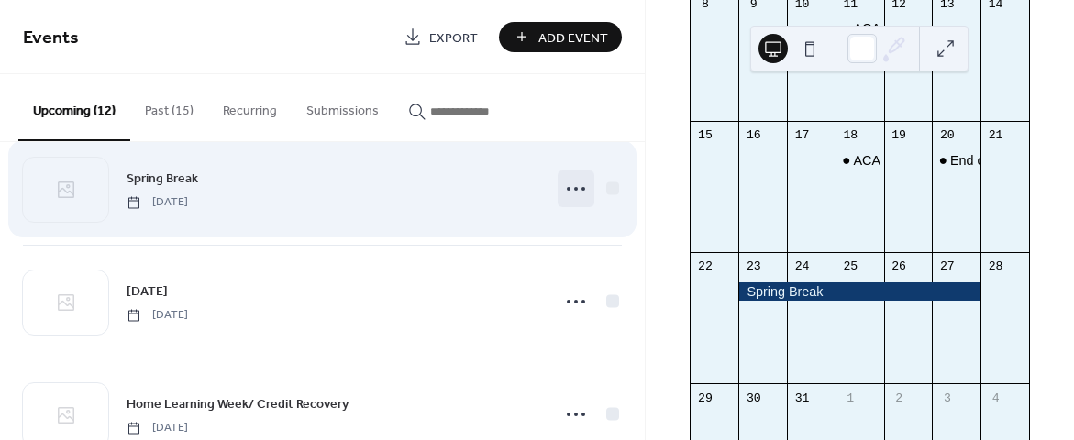
click at [572, 187] on icon at bounding box center [575, 188] width 29 height 29
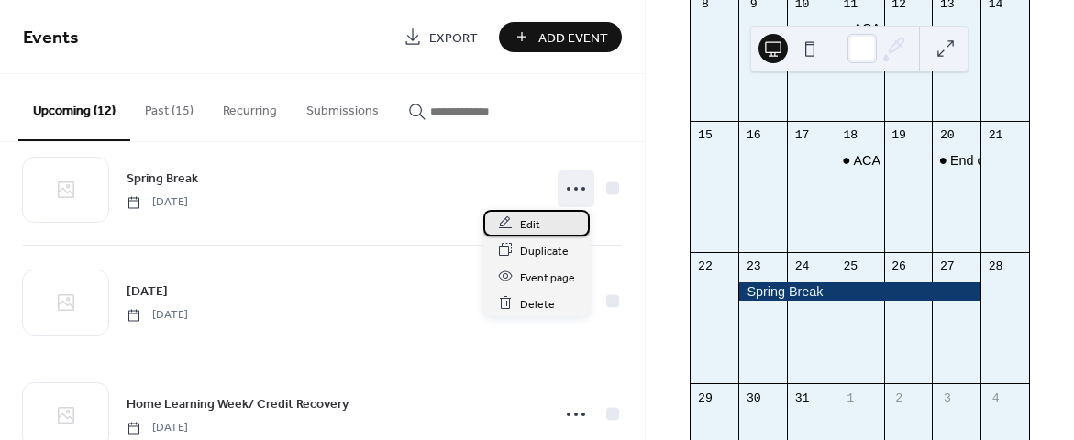
click at [540, 228] on div "Edit" at bounding box center [537, 223] width 106 height 27
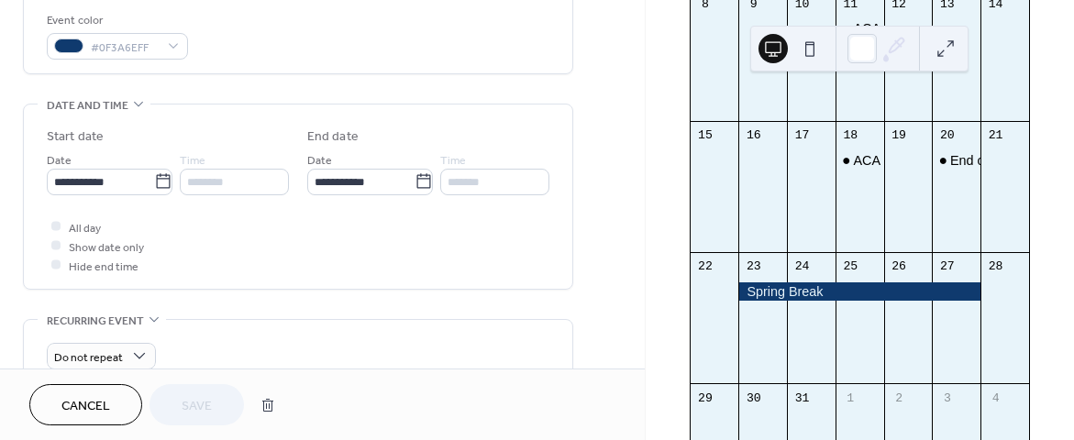
scroll to position [497, 0]
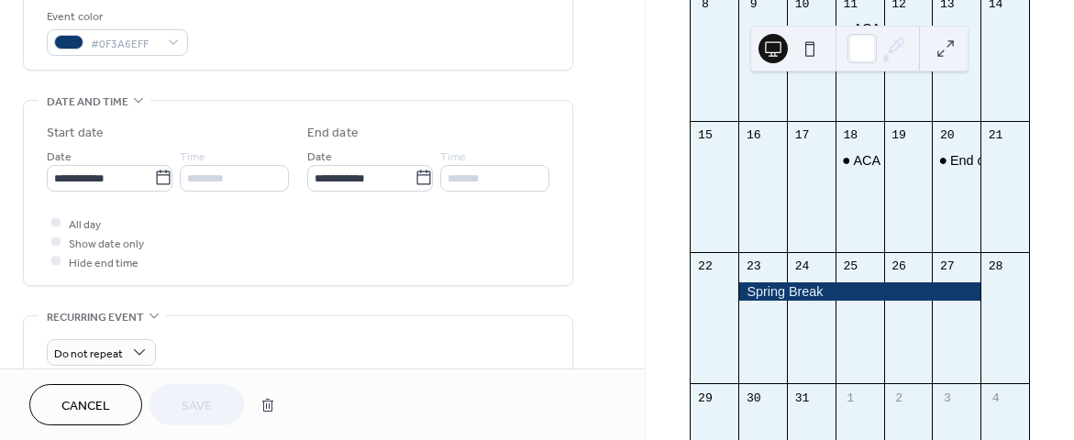
click at [110, 415] on span "Cancel" at bounding box center [85, 406] width 49 height 19
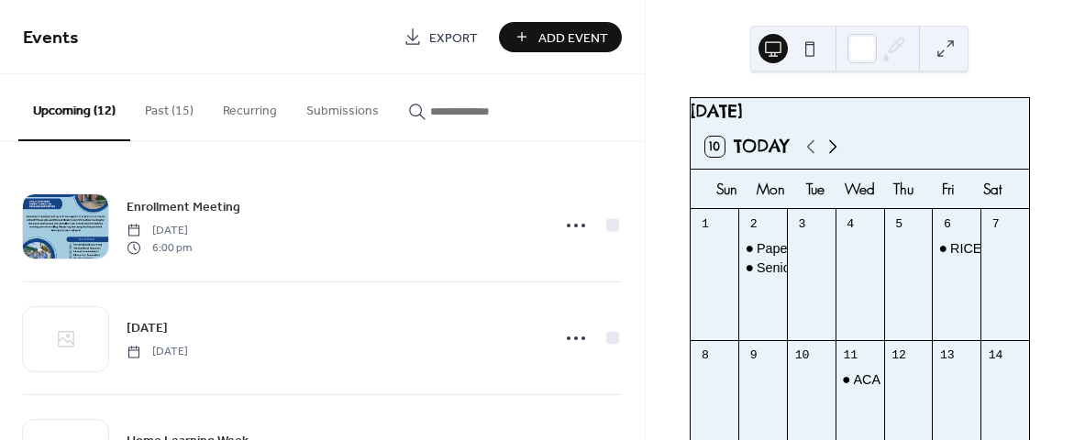
click at [837, 158] on icon at bounding box center [833, 147] width 22 height 22
click at [837, 153] on icon at bounding box center [833, 146] width 8 height 14
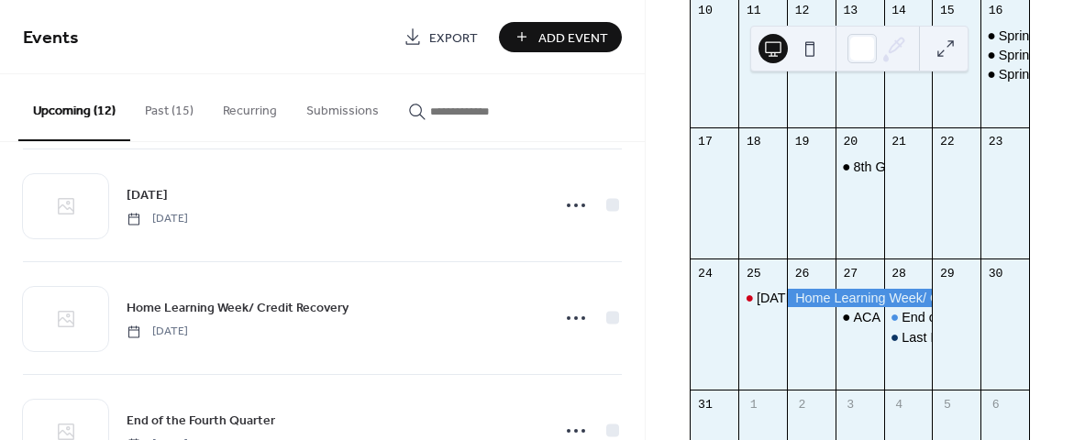
scroll to position [920, 0]
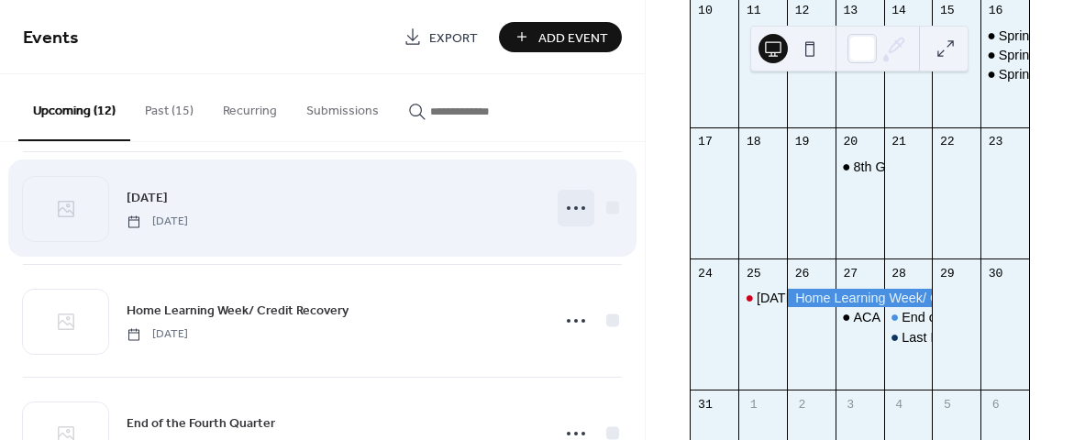
click at [568, 206] on icon at bounding box center [575, 208] width 29 height 29
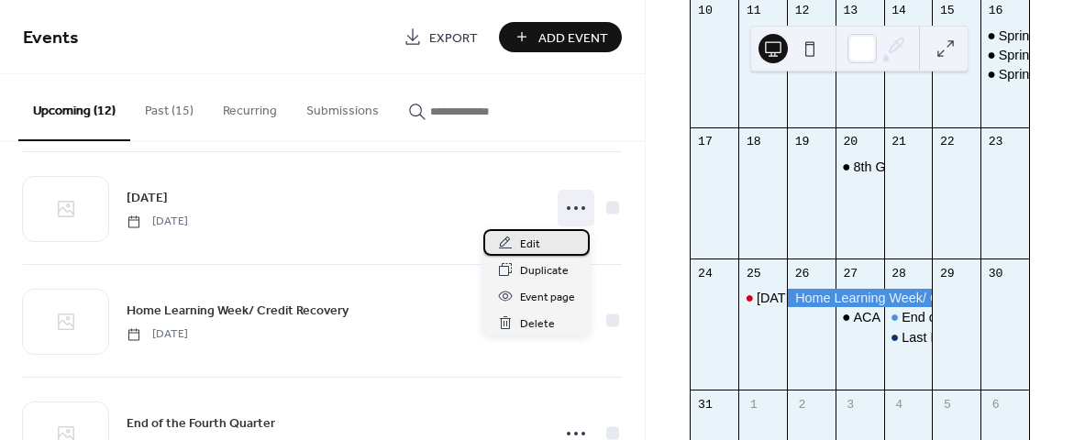
click at [554, 241] on div "Edit" at bounding box center [537, 242] width 106 height 27
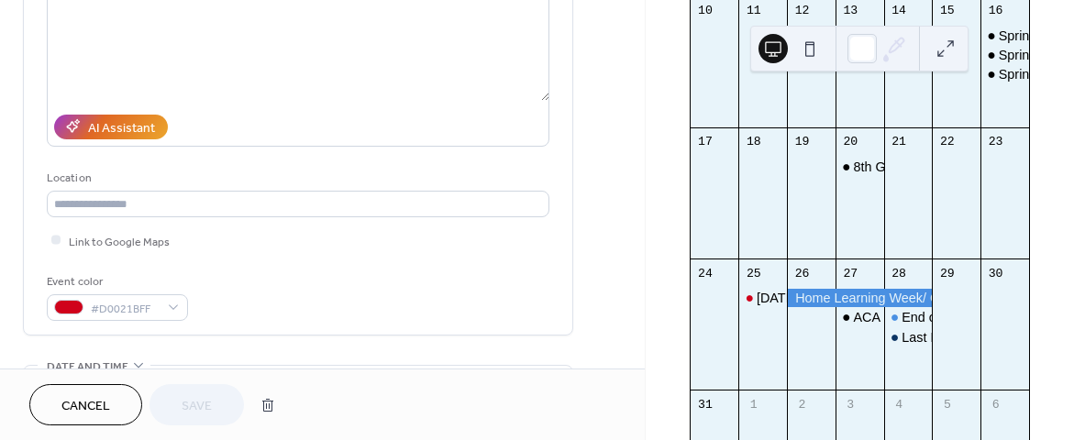
scroll to position [228, 0]
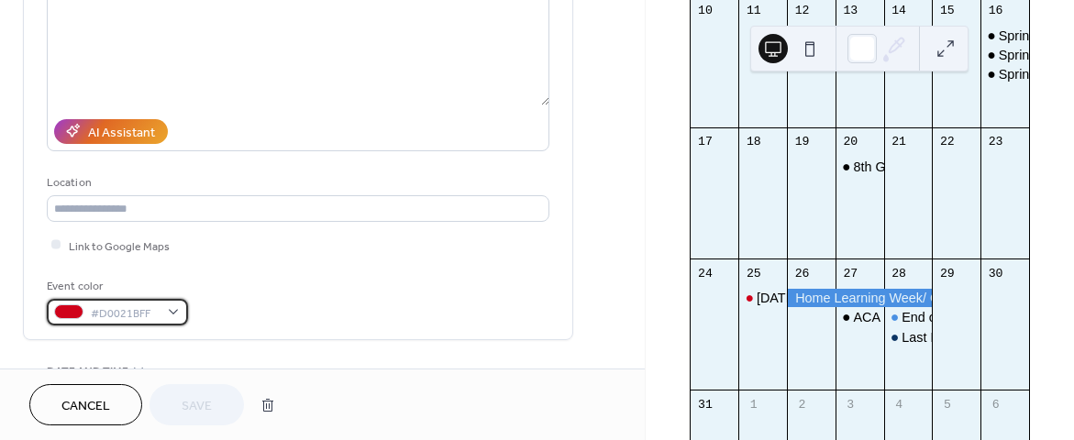
click at [166, 313] on div "#D0021BFF" at bounding box center [117, 312] width 141 height 27
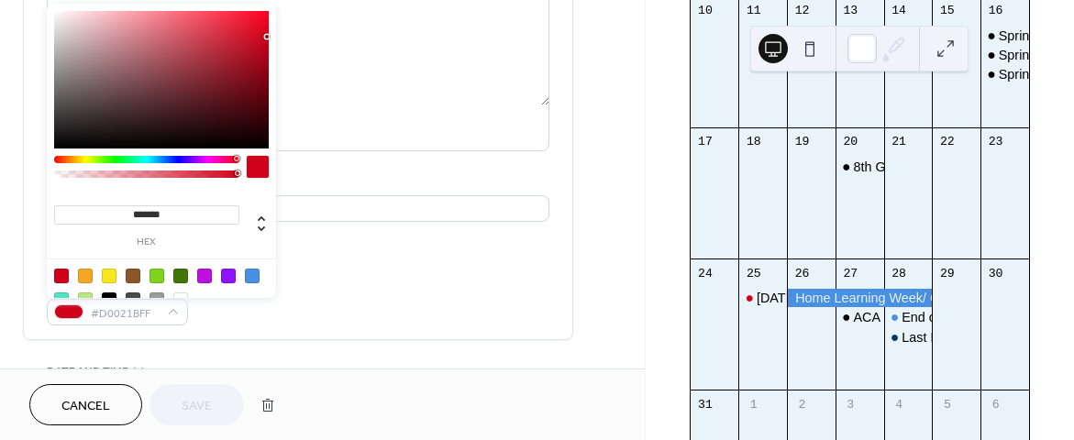
click at [108, 294] on div at bounding box center [109, 300] width 15 height 15
type input "*******"
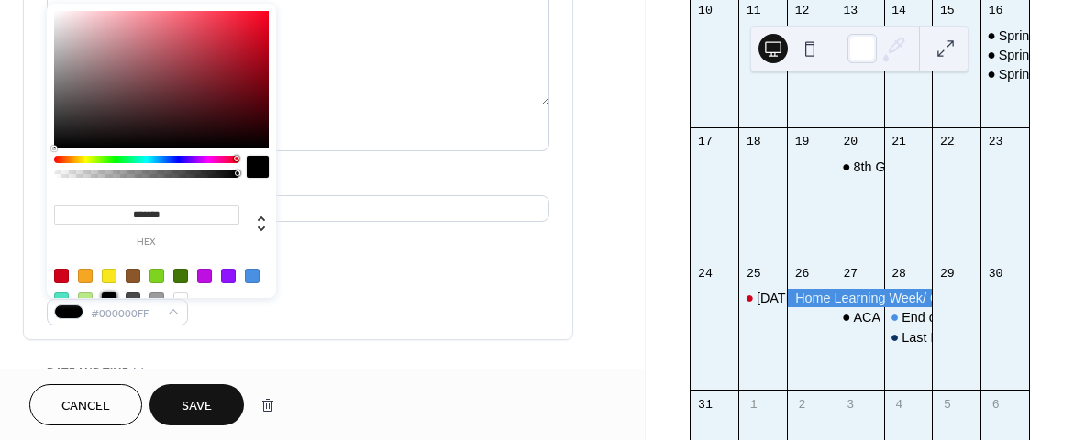
click at [166, 392] on button "Save" at bounding box center [197, 404] width 94 height 41
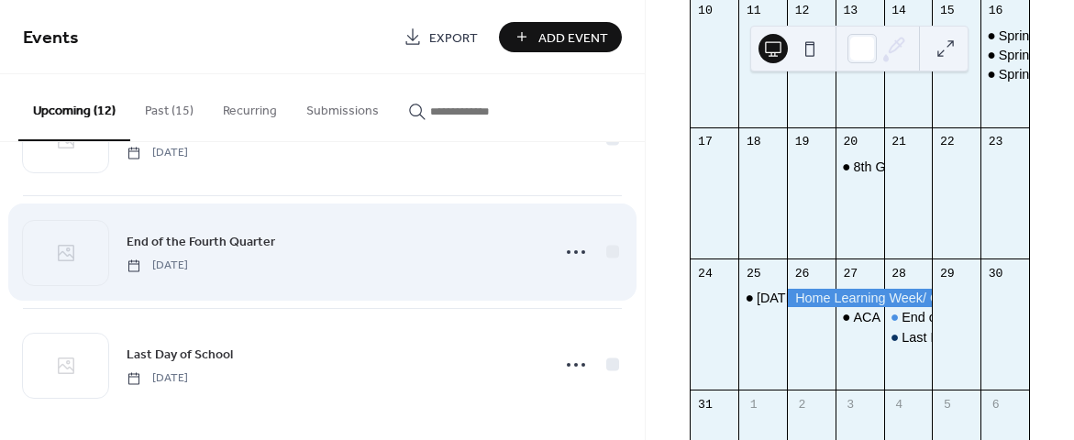
scroll to position [1107, 0]
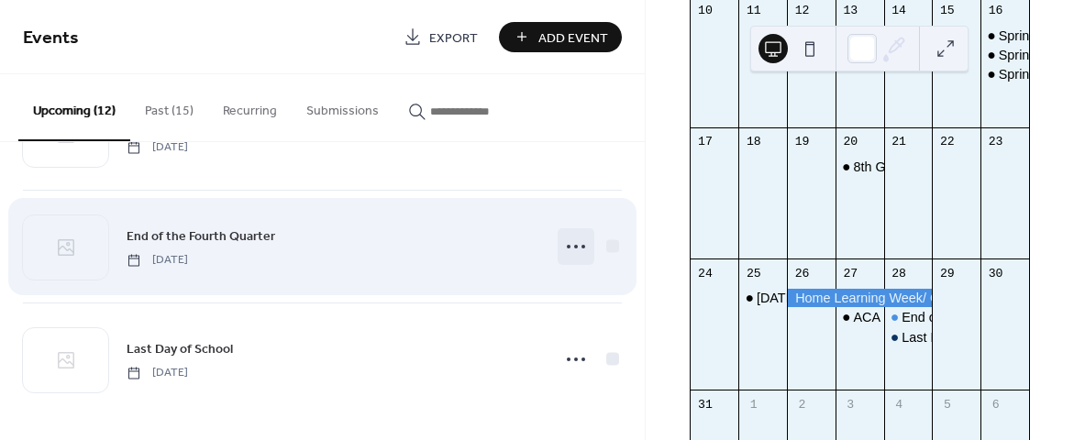
click at [580, 238] on icon at bounding box center [575, 246] width 29 height 29
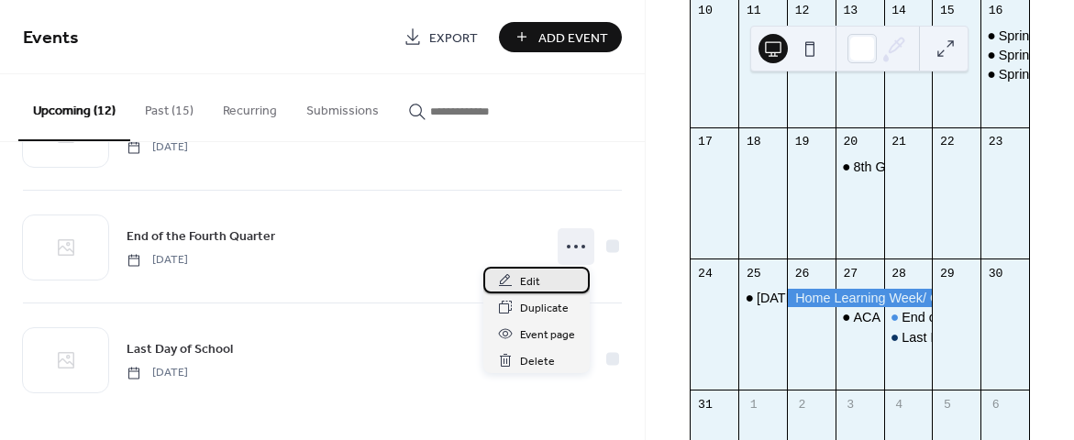
click at [559, 274] on div "Edit" at bounding box center [537, 280] width 106 height 27
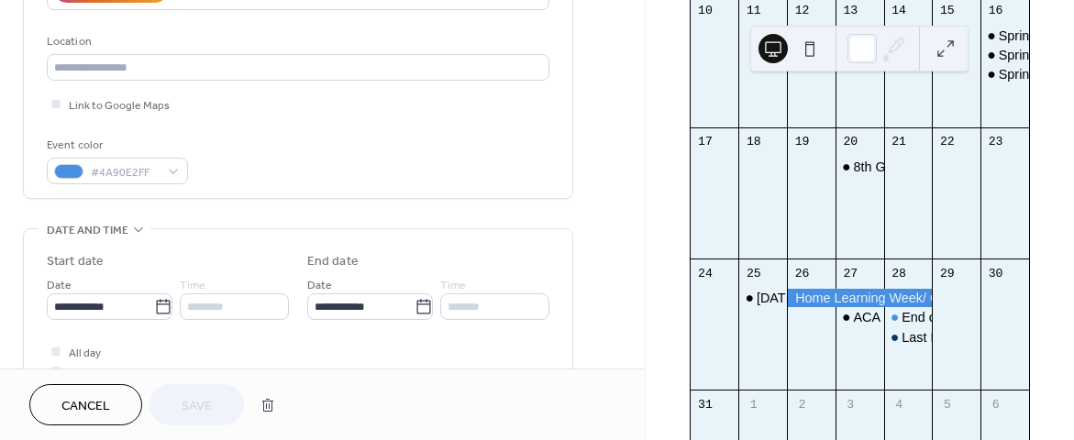
scroll to position [368, 0]
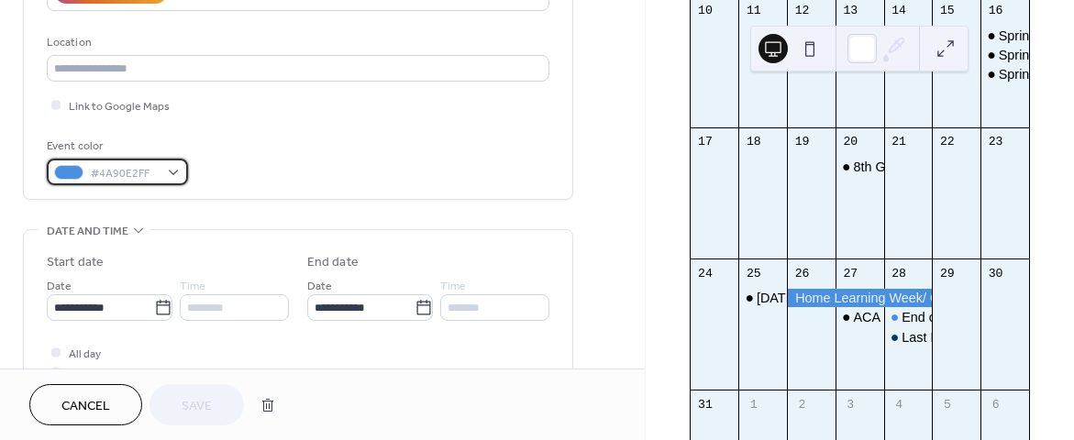
click at [161, 183] on div "#4A90E2FF" at bounding box center [117, 172] width 141 height 27
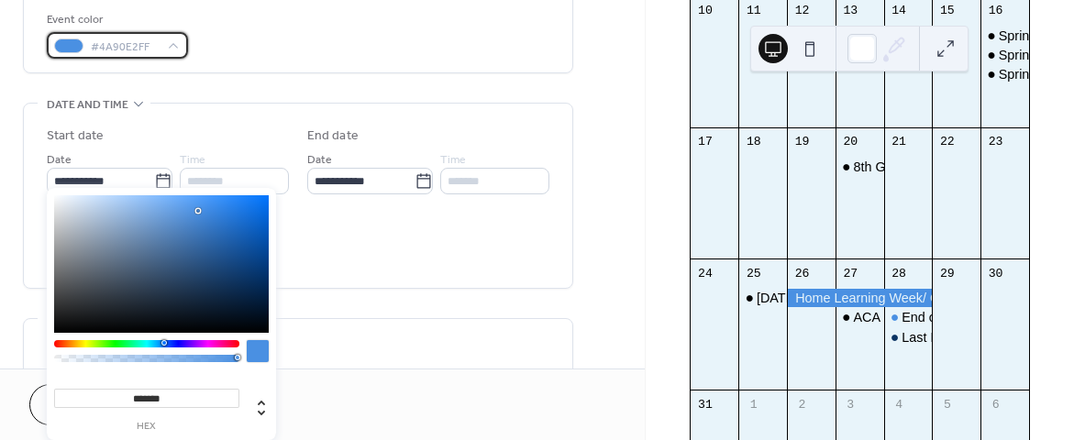
scroll to position [496, 0]
click at [180, 49] on div "#4A90E2FF" at bounding box center [117, 43] width 141 height 27
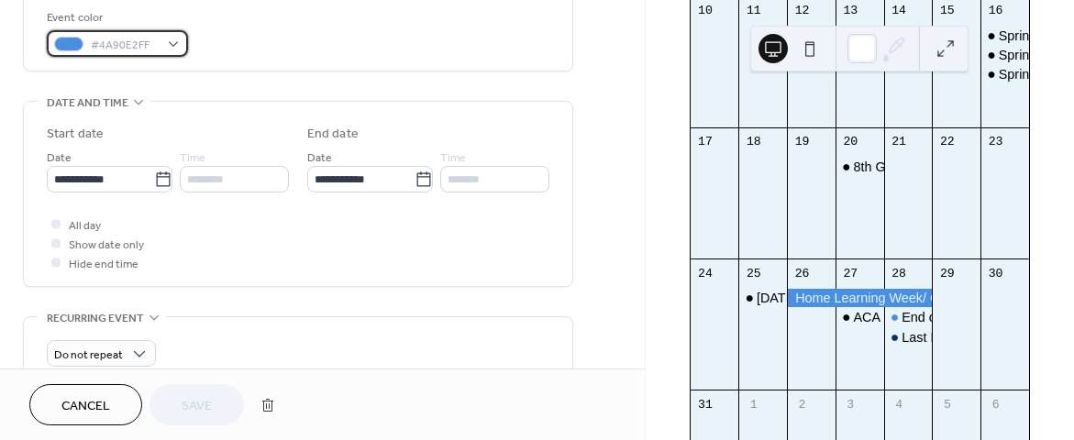
click at [180, 49] on div "#4A90E2FF" at bounding box center [117, 43] width 141 height 27
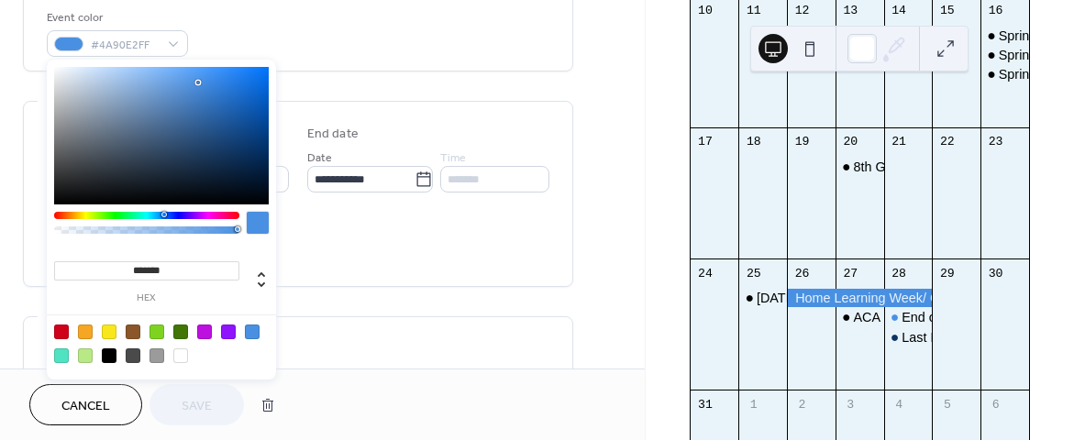
click at [110, 355] on div at bounding box center [109, 356] width 15 height 15
type input "*******"
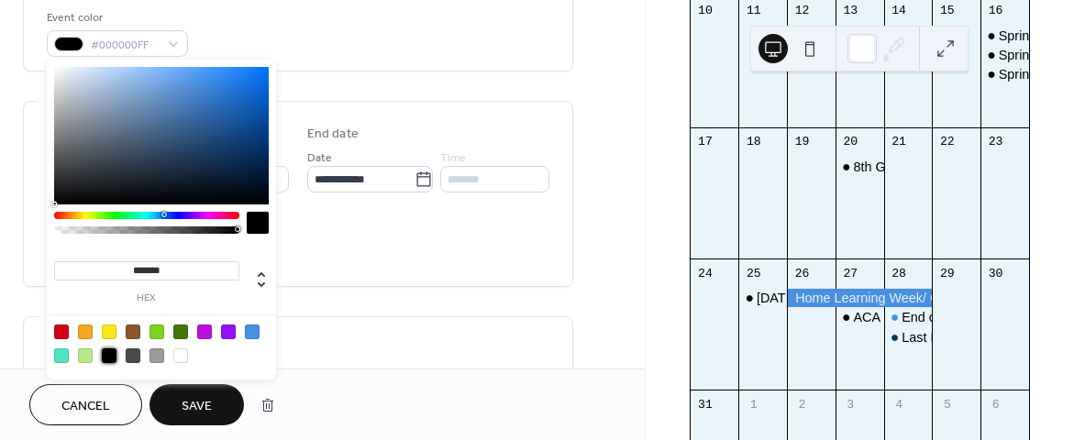
click at [216, 410] on button "Save" at bounding box center [197, 404] width 94 height 41
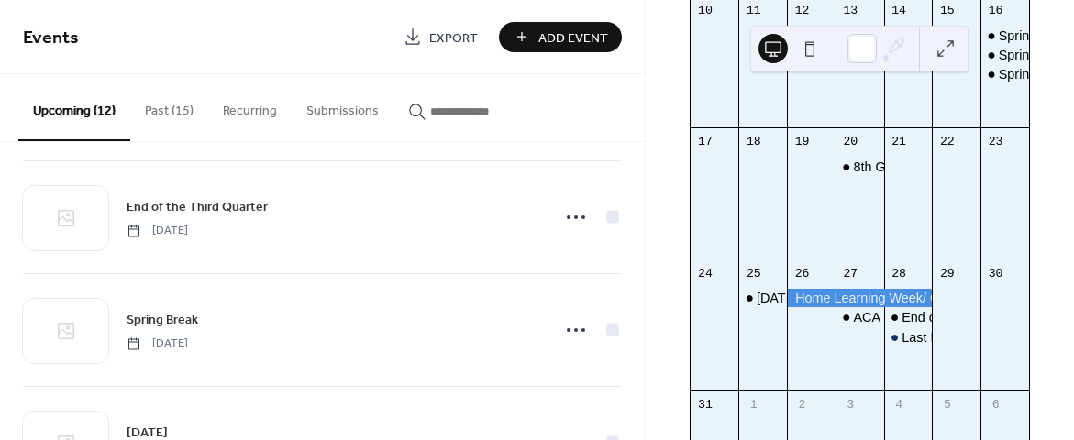
scroll to position [1109, 0]
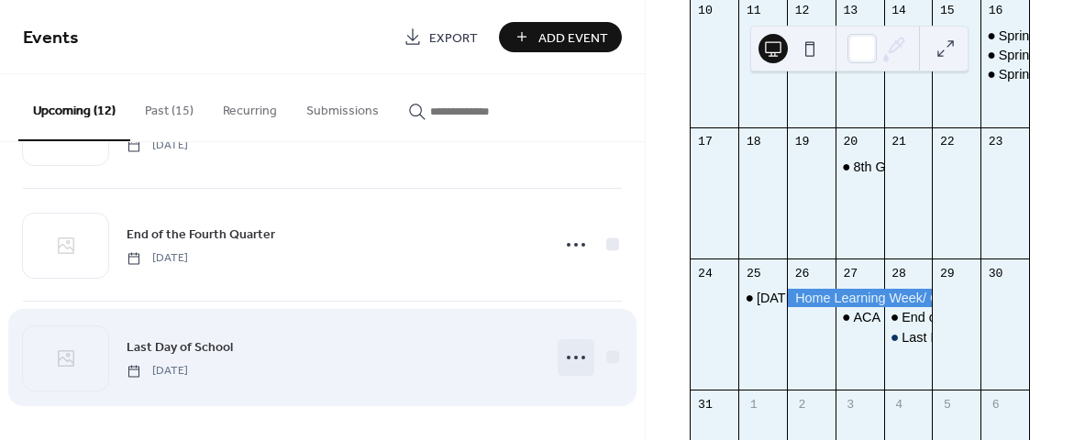
click at [572, 353] on icon at bounding box center [575, 357] width 29 height 29
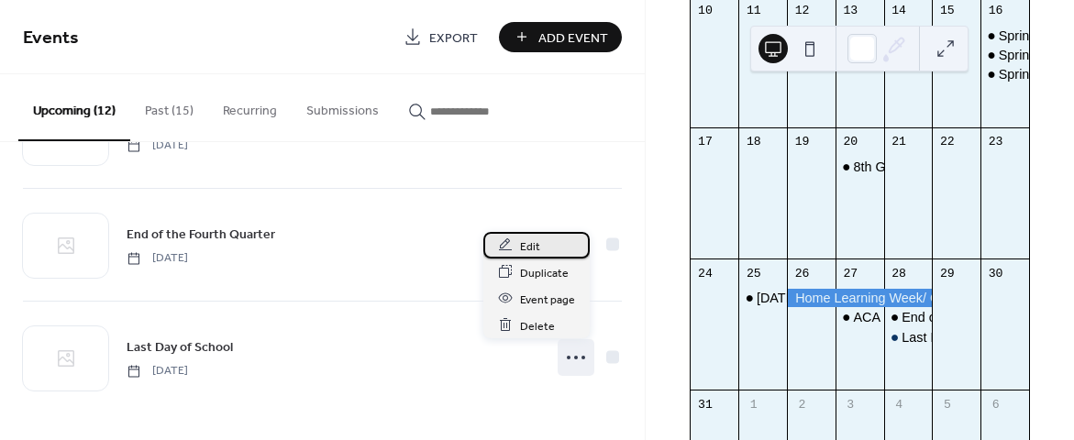
click at [535, 253] on span "Edit" at bounding box center [530, 246] width 20 height 19
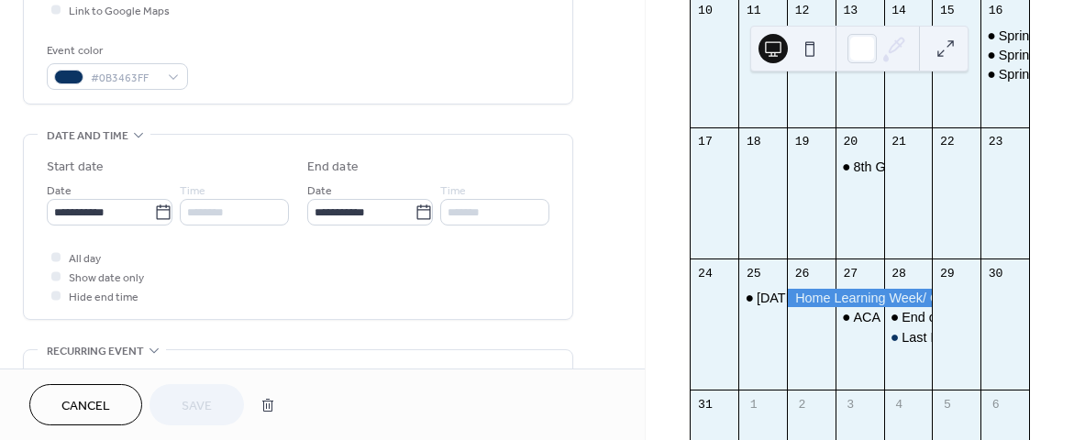
scroll to position [462, 0]
click at [159, 83] on div "#0B3463FF" at bounding box center [117, 77] width 141 height 27
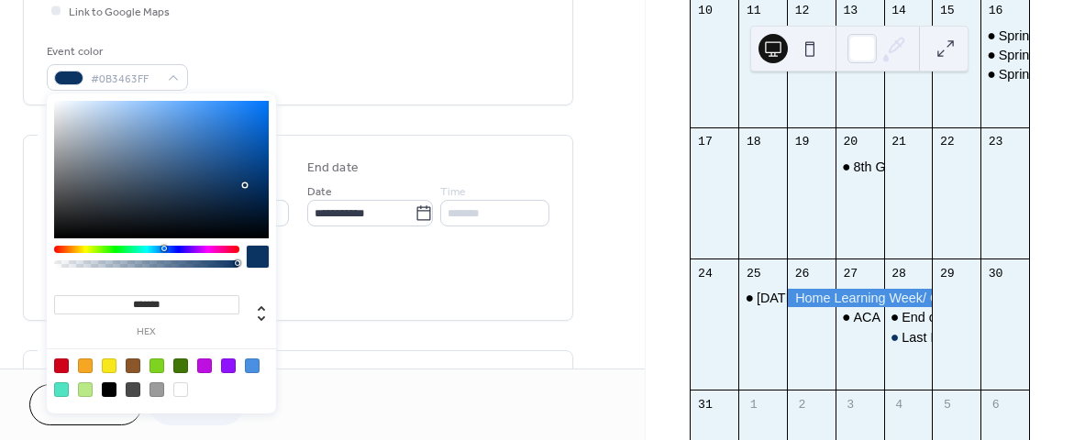
click at [108, 387] on div at bounding box center [109, 390] width 15 height 15
type input "*******"
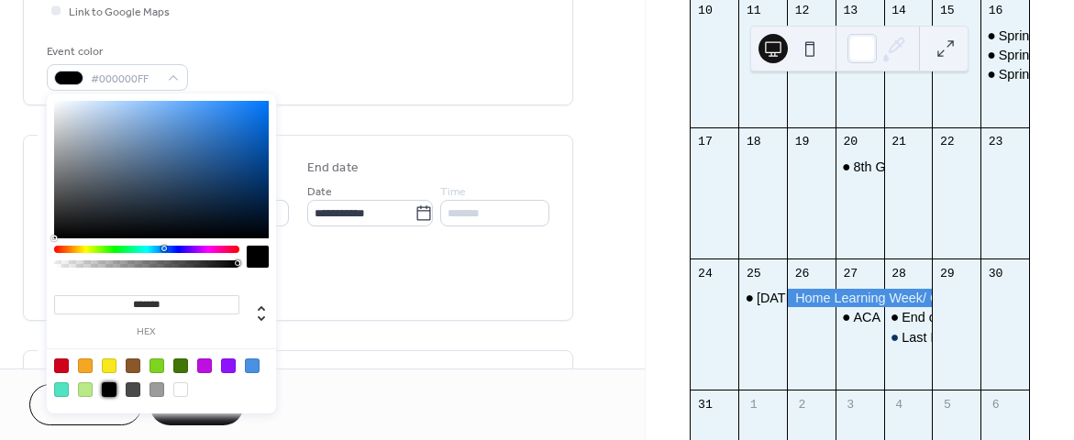
click at [208, 419] on button "Save" at bounding box center [197, 404] width 94 height 41
